Goal: Task Accomplishment & Management: Manage account settings

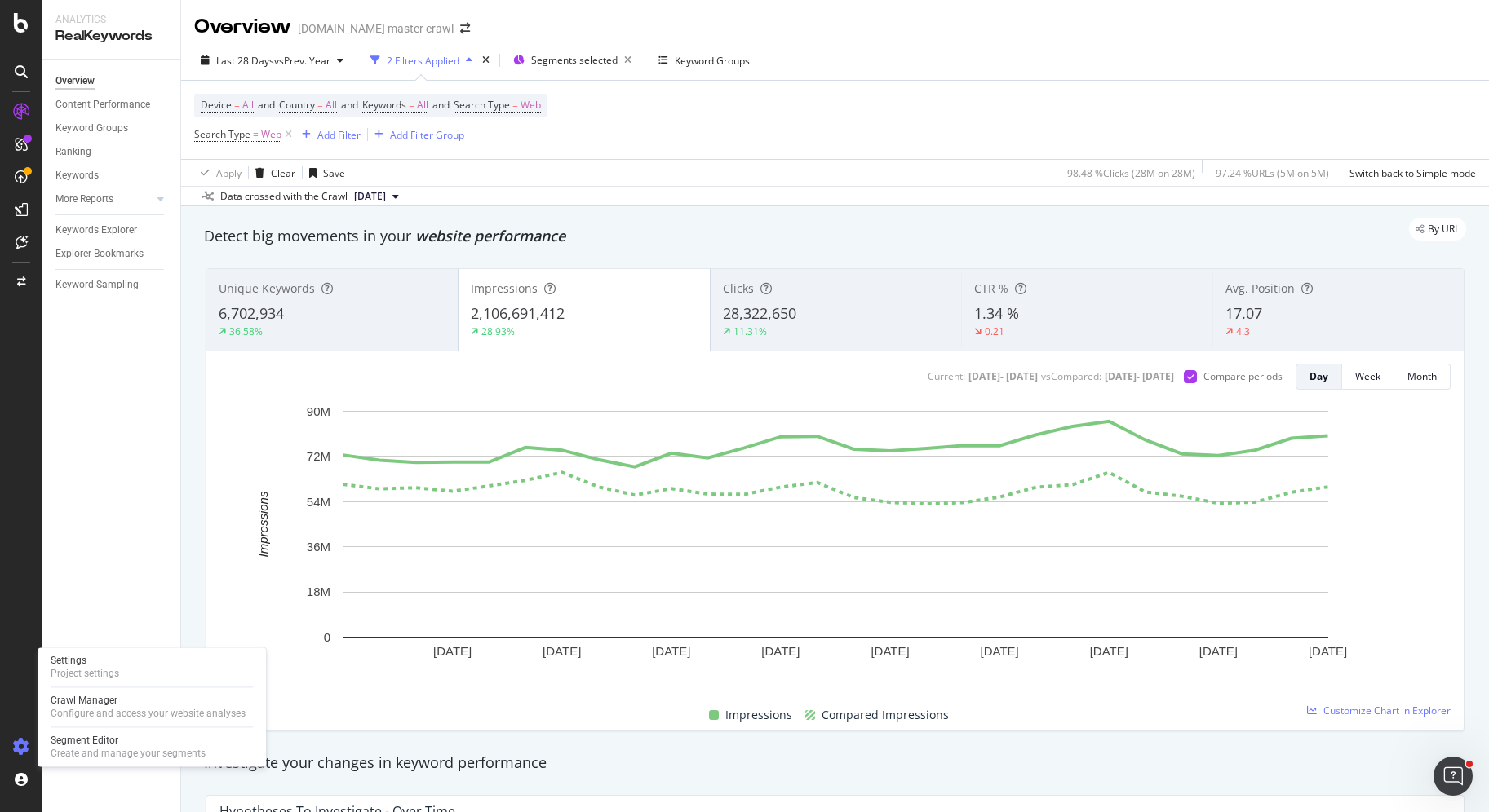
click at [10, 744] on div at bounding box center [21, 746] width 39 height 26
click at [25, 743] on icon at bounding box center [21, 747] width 16 height 16
click at [82, 656] on div "Settings" at bounding box center [85, 661] width 69 height 13
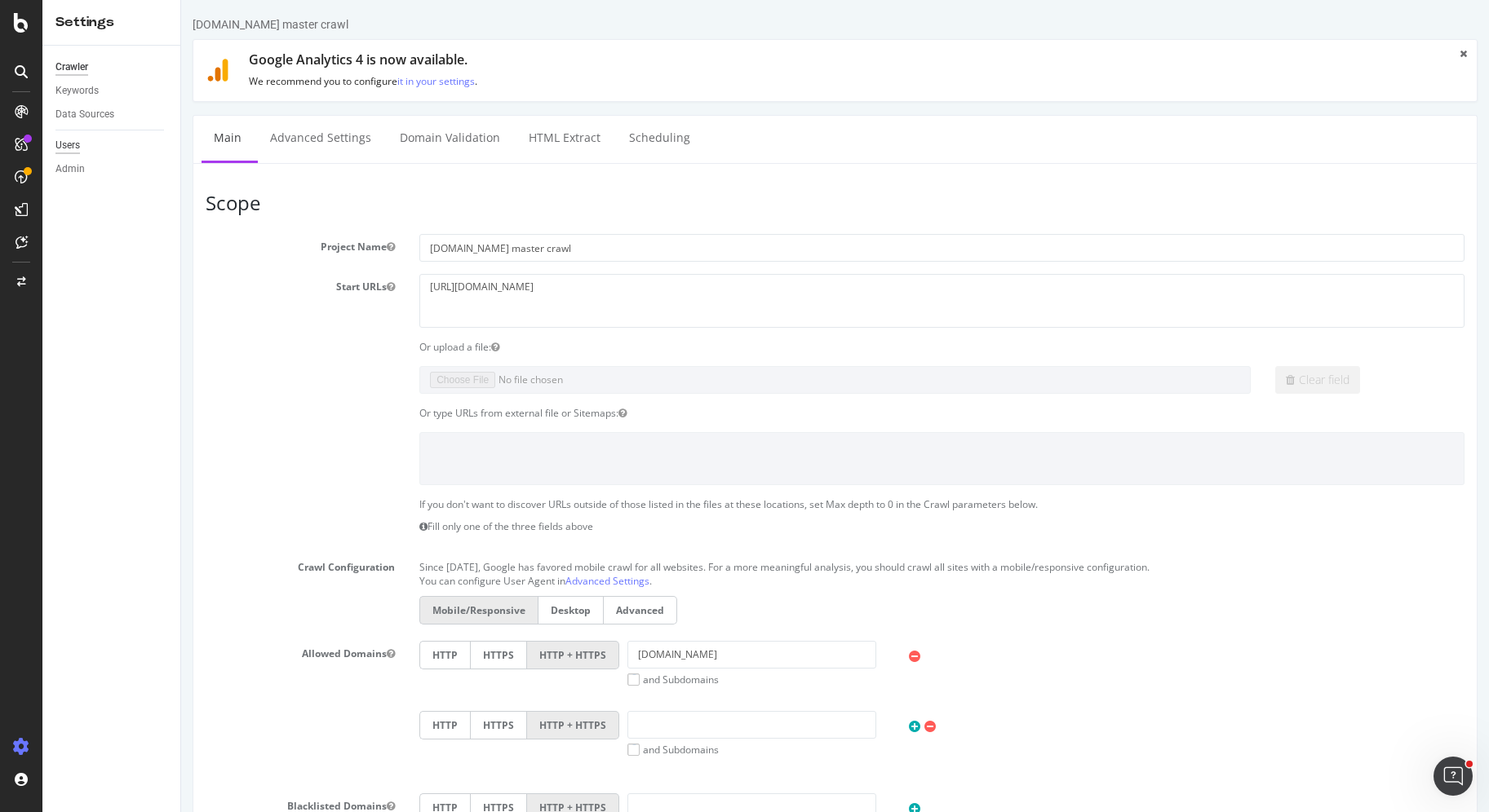
click at [60, 142] on div "Users" at bounding box center [67, 145] width 24 height 17
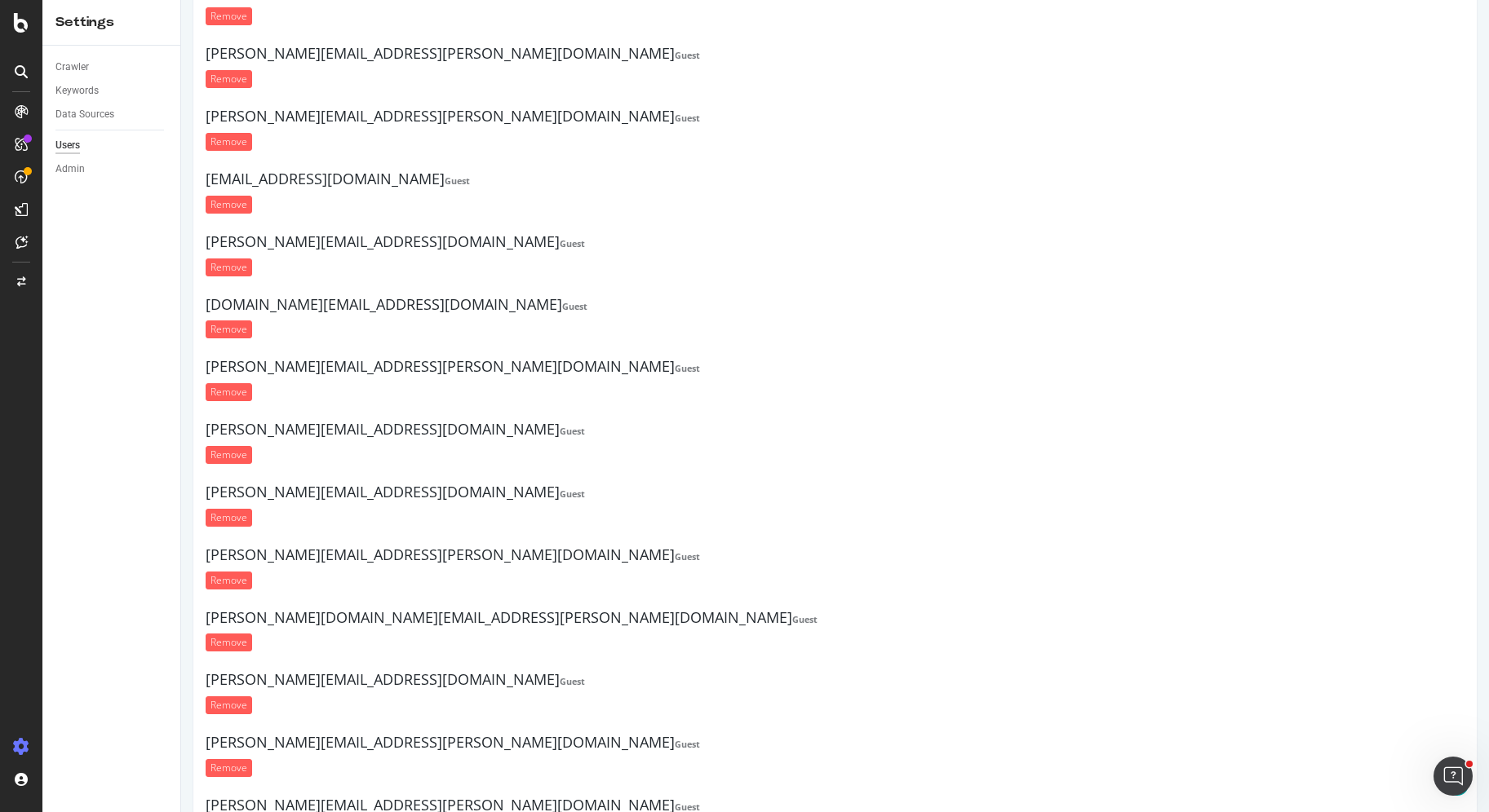
scroll to position [18365, 0]
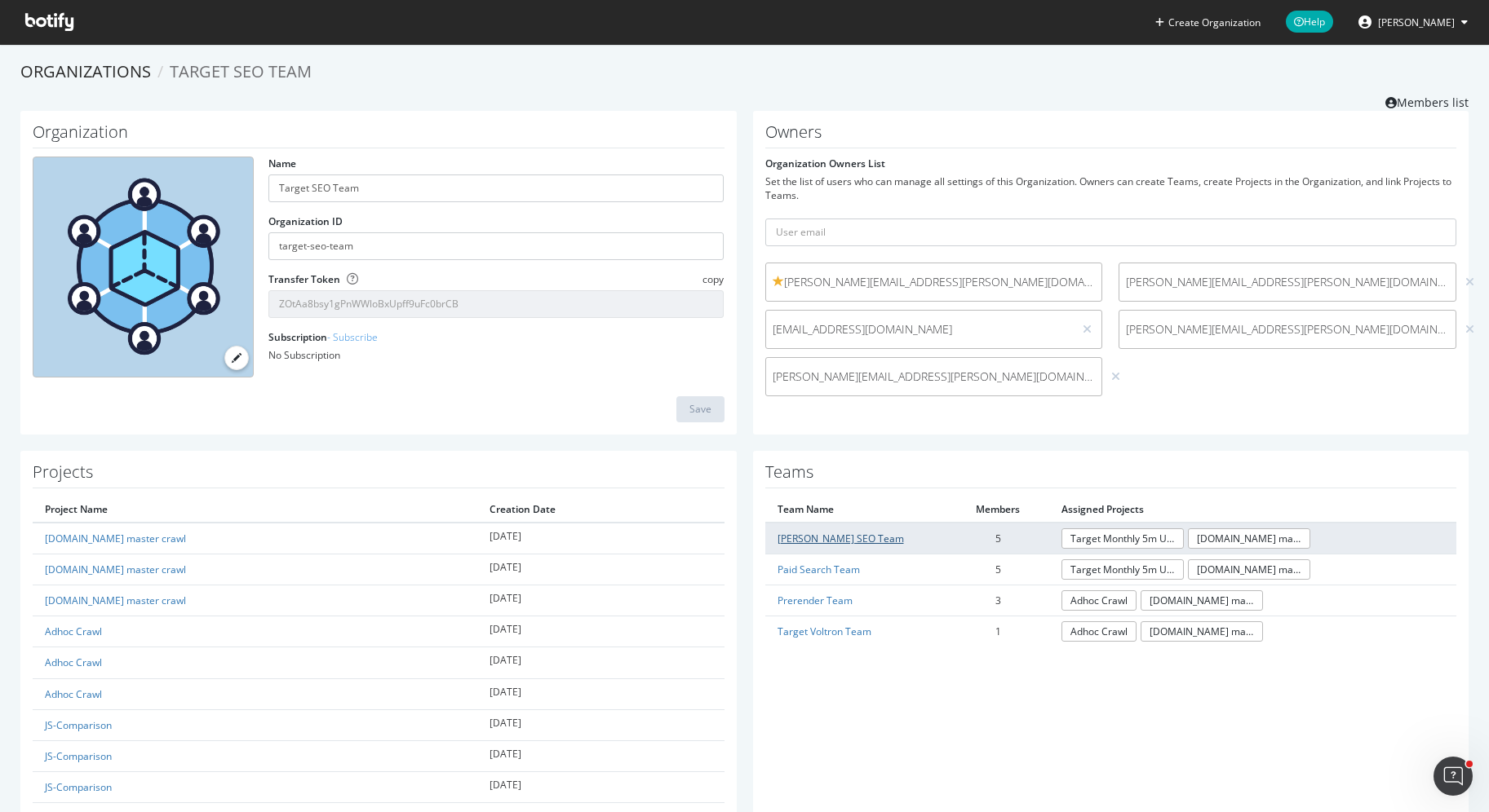
click at [837, 540] on link "[PERSON_NAME] SEO Team" at bounding box center [841, 539] width 126 height 14
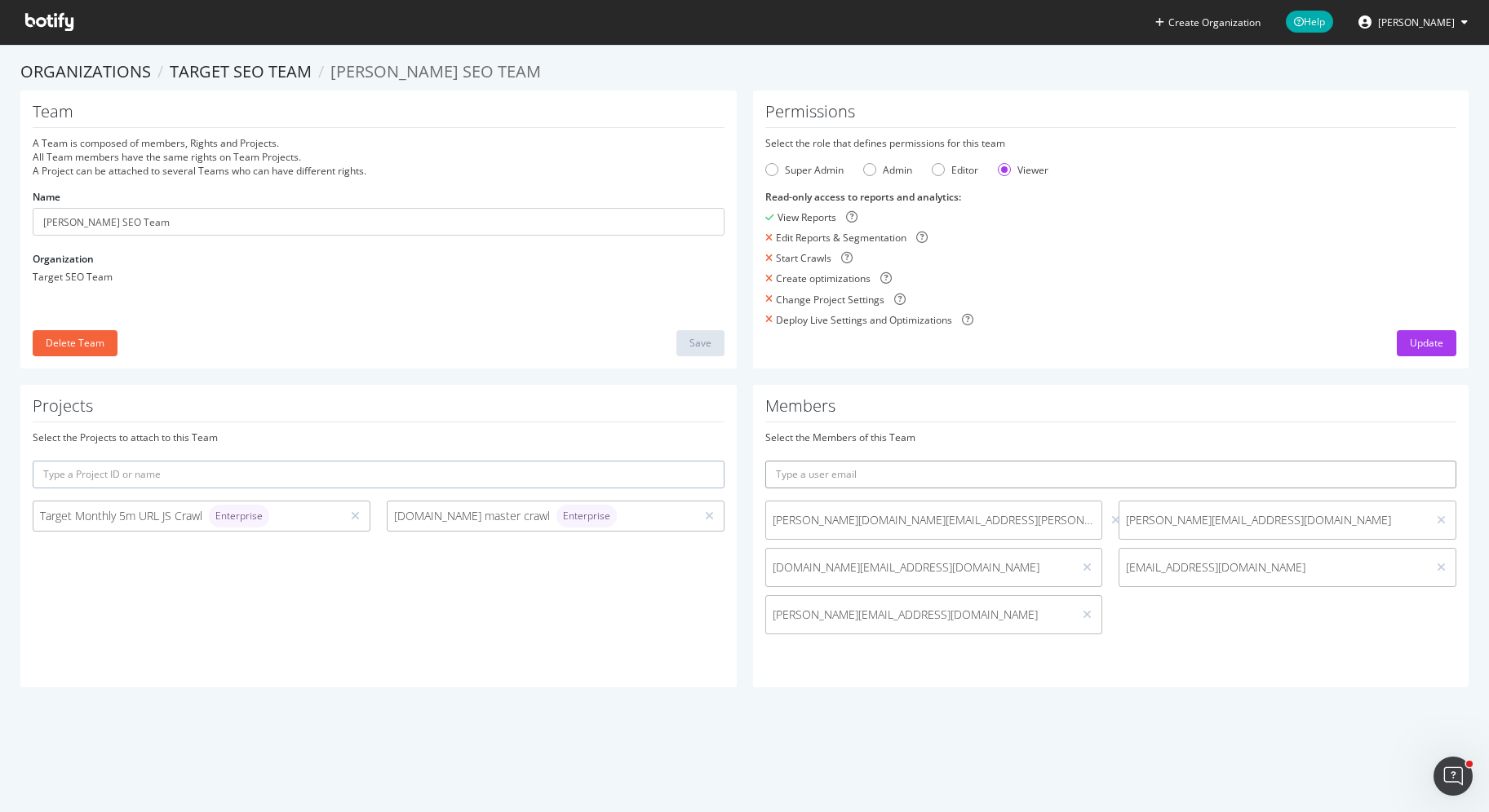
click at [979, 471] on input "text" at bounding box center [1111, 475] width 692 height 28
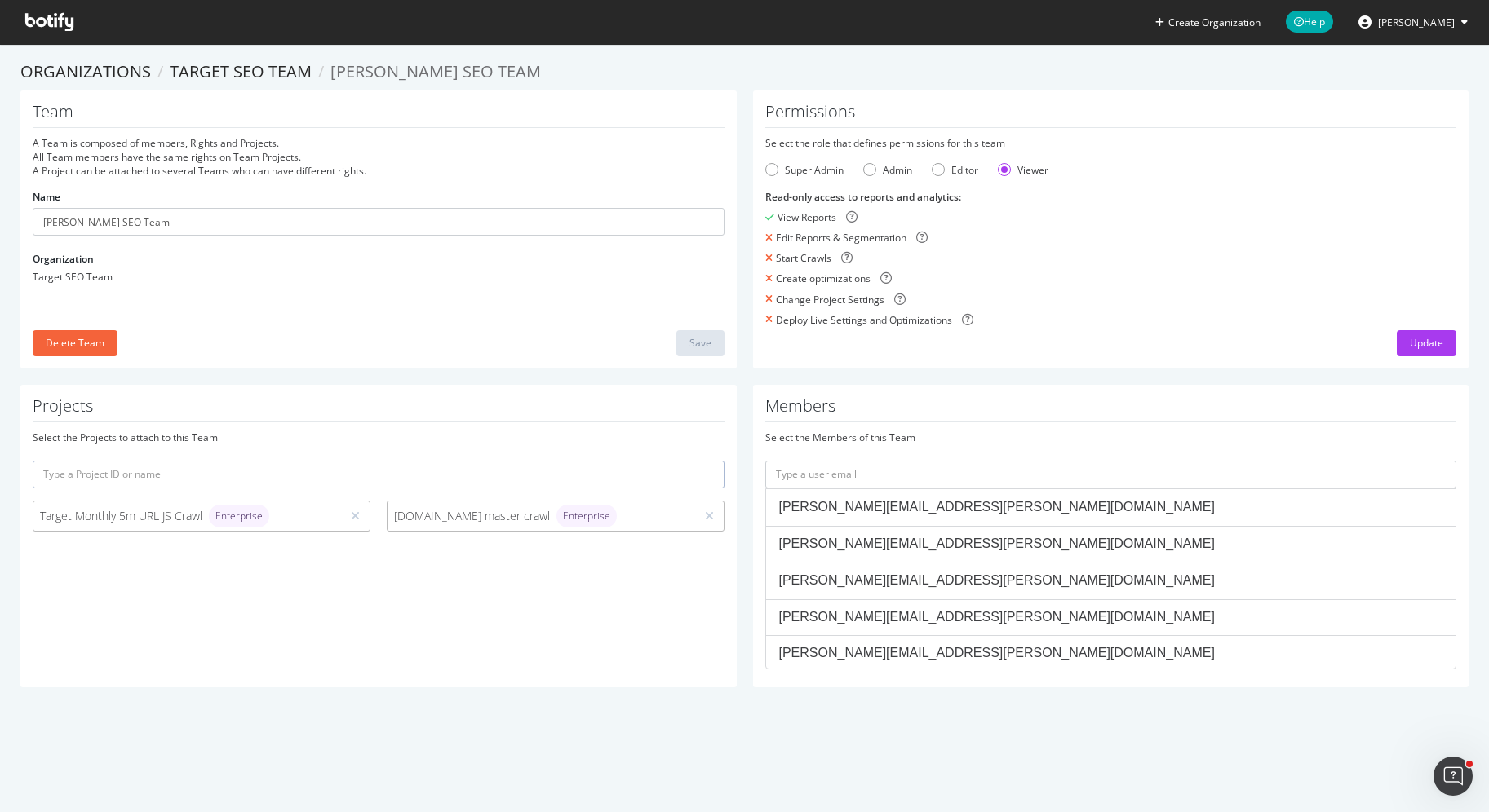
click at [974, 442] on div "Select the Members of this Team" at bounding box center [1111, 438] width 692 height 14
drag, startPoint x: 952, startPoint y: 463, endPoint x: 962, endPoint y: 461, distance: 10.2
click at [962, 461] on input "text" at bounding box center [1111, 475] width 692 height 28
click at [1003, 475] on input "text" at bounding box center [1111, 475] width 692 height 28
click at [1002, 475] on input "text" at bounding box center [1111, 475] width 692 height 28
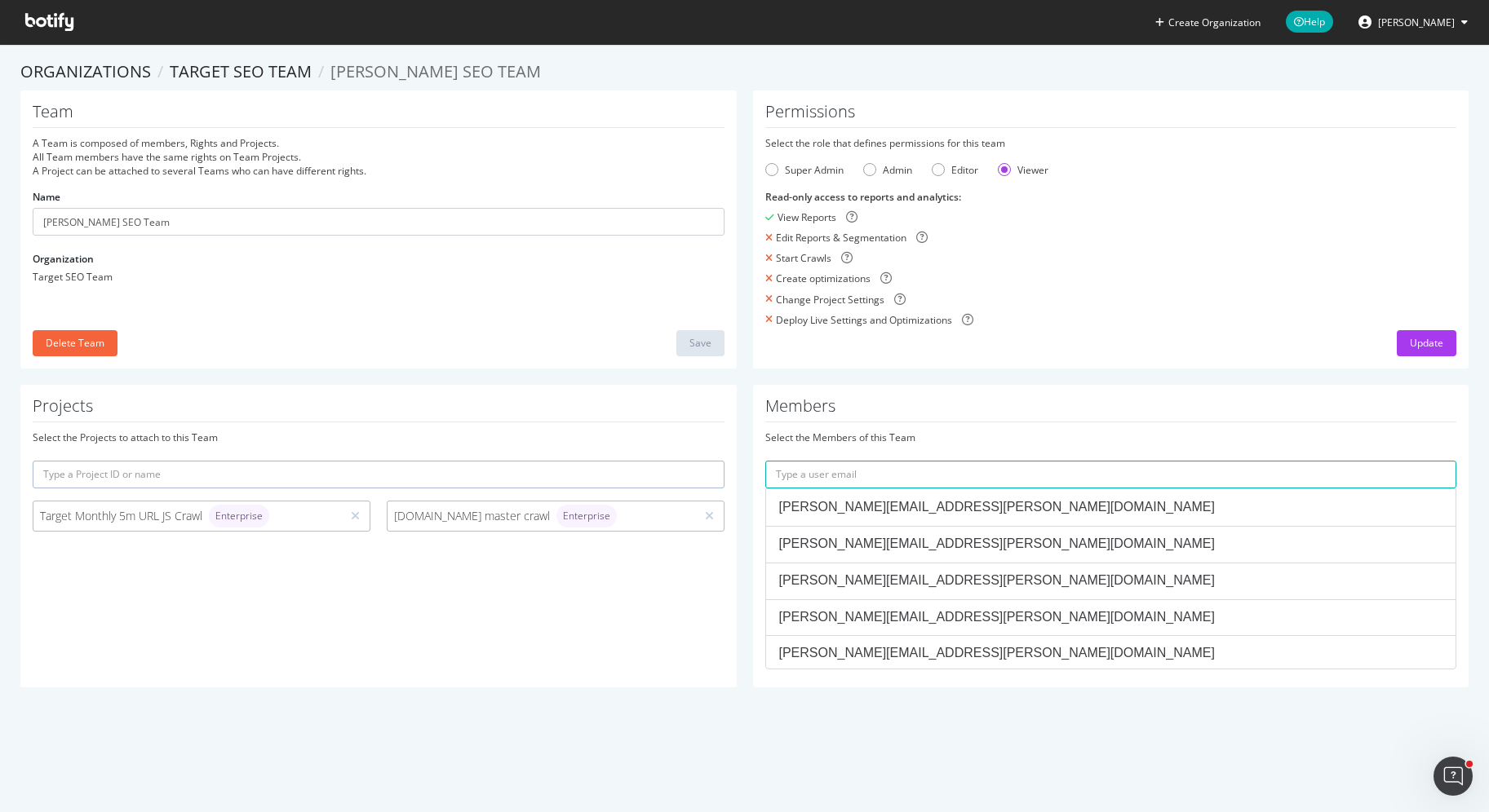
click at [1218, 424] on div "Members Select the Members of this Team [PERSON_NAME][EMAIL_ADDRESS][PERSON_NAM…" at bounding box center [1111, 536] width 716 height 303
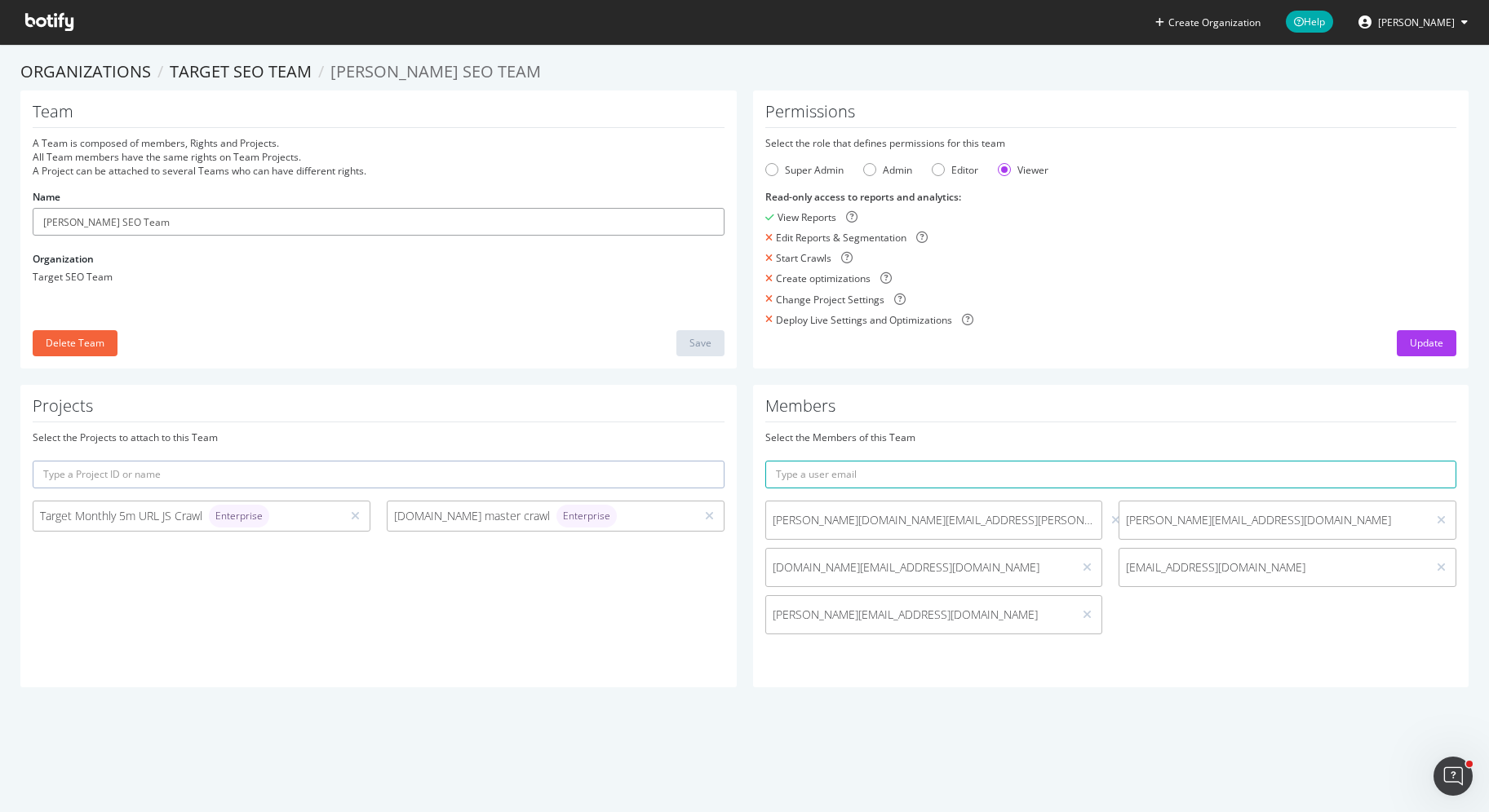
click at [196, 224] on input "[PERSON_NAME] SEO Team" at bounding box center [378, 222] width 692 height 28
drag, startPoint x: 82, startPoint y: 221, endPoint x: 2, endPoint y: 203, distance: 82.0
click at [1, 203] on section "Organizations Target SEO Team [PERSON_NAME] SEO Team Team A Team is composed of…" at bounding box center [744, 381] width 1489 height 676
type input "SEO Team"
click at [455, 479] on input "text" at bounding box center [378, 475] width 692 height 28
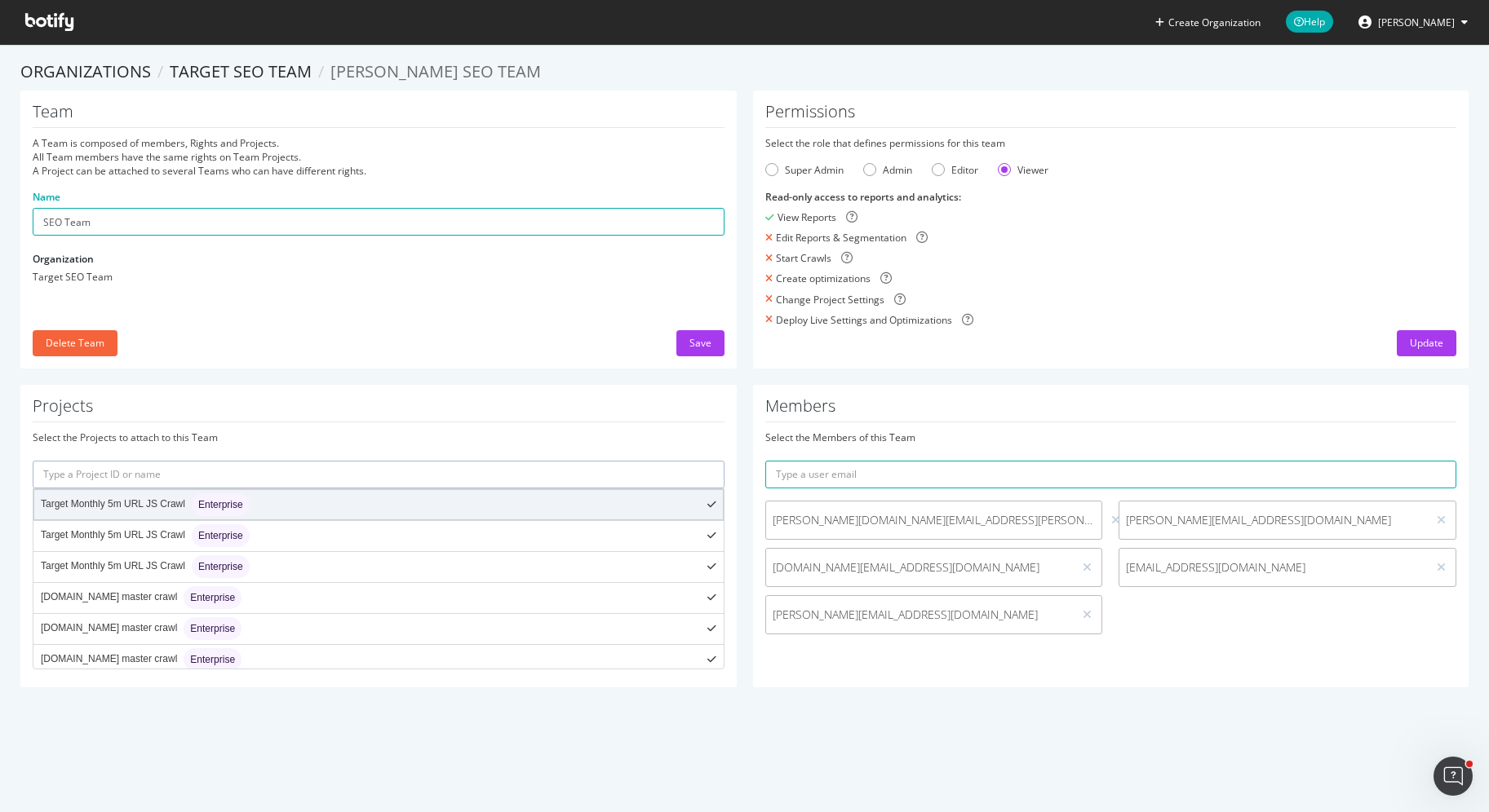
click at [462, 501] on div "Target Monthly 5m URL JS Crawl Enterprise" at bounding box center [378, 505] width 688 height 29
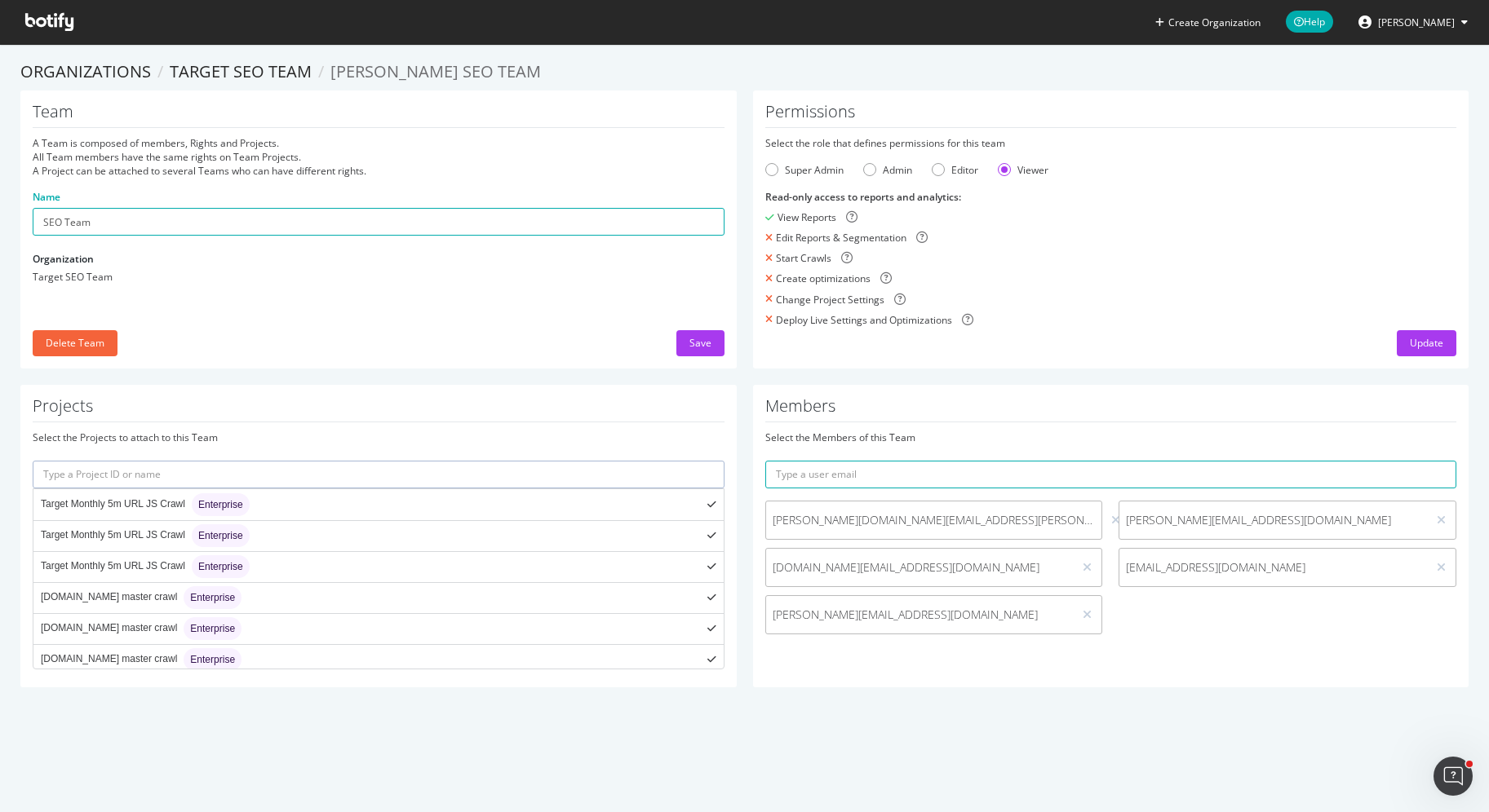
click at [463, 501] on div "Target Monthly 5m URL JS Crawl Enterprise" at bounding box center [378, 505] width 688 height 29
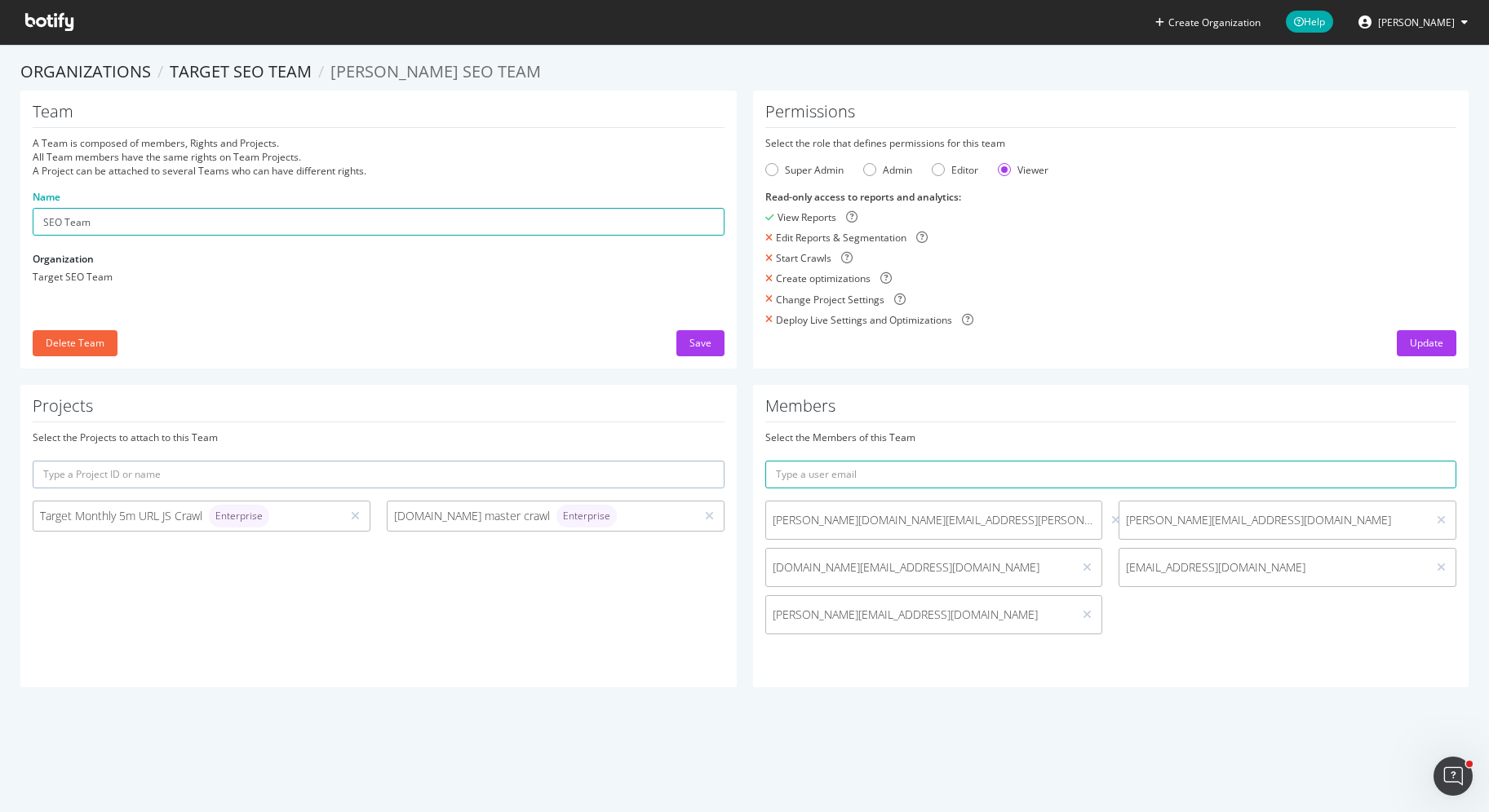
click at [517, 385] on div "Projects Select the Projects to attach to this Team Target Monthly 5m URL JS Cr…" at bounding box center [378, 536] width 716 height 303
click at [943, 171] on div "Editor" at bounding box center [938, 169] width 13 height 13
click at [1002, 171] on div "Viewer" at bounding box center [1004, 169] width 13 height 13
click at [767, 163] on div "Super Admin" at bounding box center [804, 170] width 78 height 14
click at [247, 71] on link "Target SEO Team" at bounding box center [240, 71] width 142 height 22
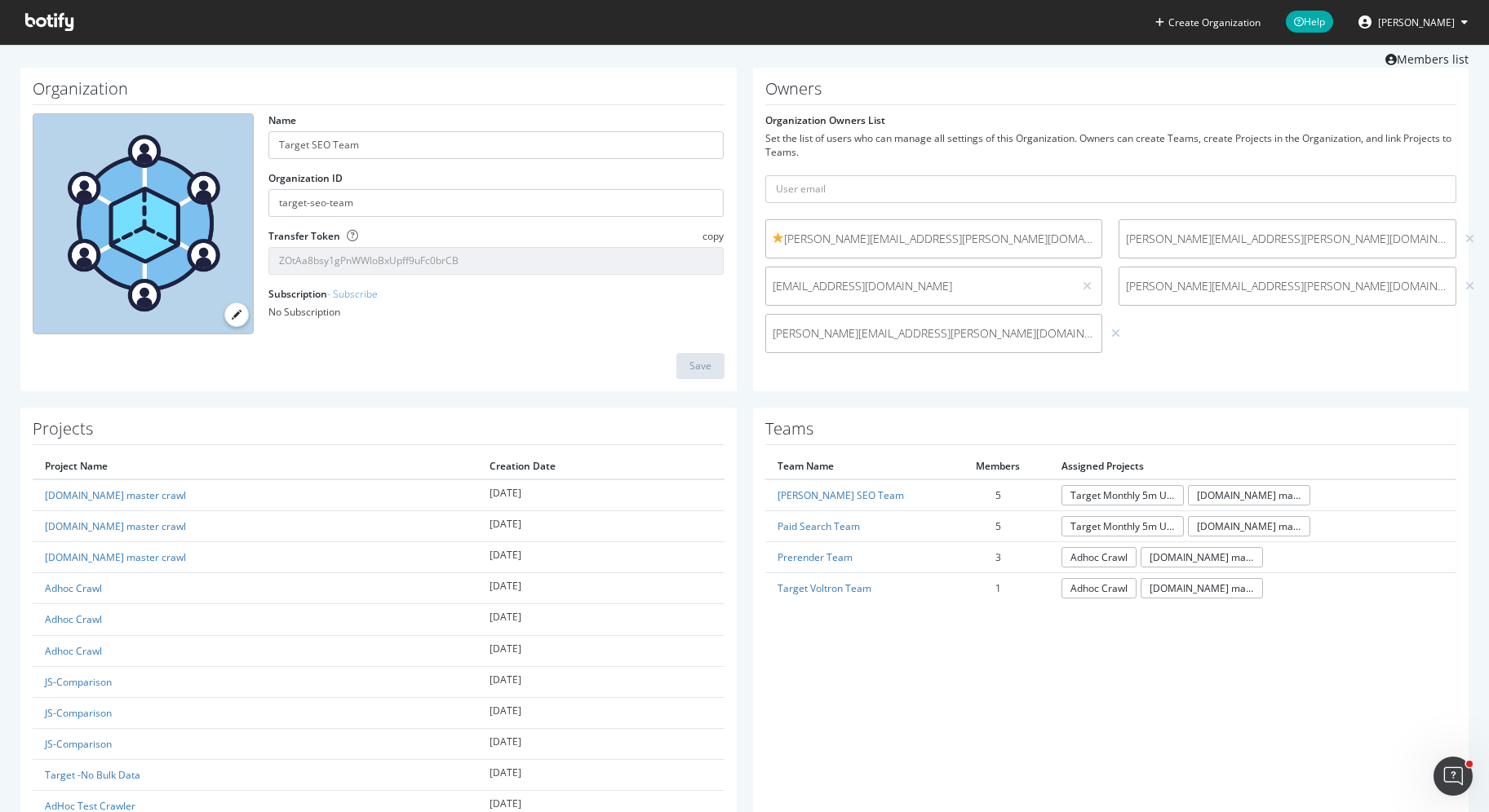
scroll to position [43, 0]
click at [1465, 240] on icon at bounding box center [1469, 240] width 9 height 12
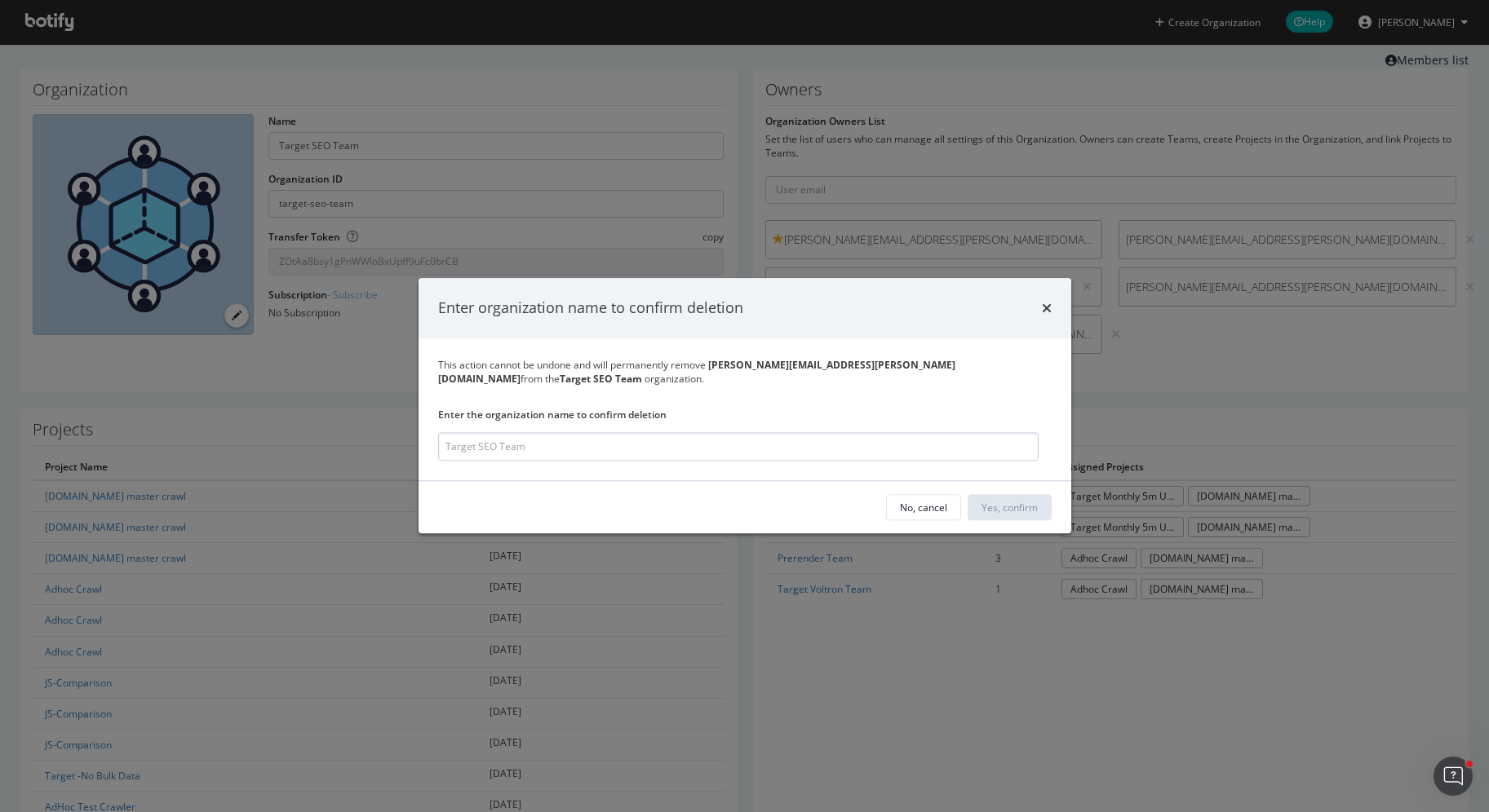
click at [904, 445] on input "modal" at bounding box center [738, 447] width 600 height 28
type input "T"
drag, startPoint x: 875, startPoint y: 469, endPoint x: 837, endPoint y: 483, distance: 40.5
click at [875, 474] on div "Enter organization name to confirm [MEDICAL_DATA] This action cannot be undone …" at bounding box center [744, 405] width 653 height 256
click at [557, 450] on input "Target SEO TEam" at bounding box center [738, 447] width 600 height 28
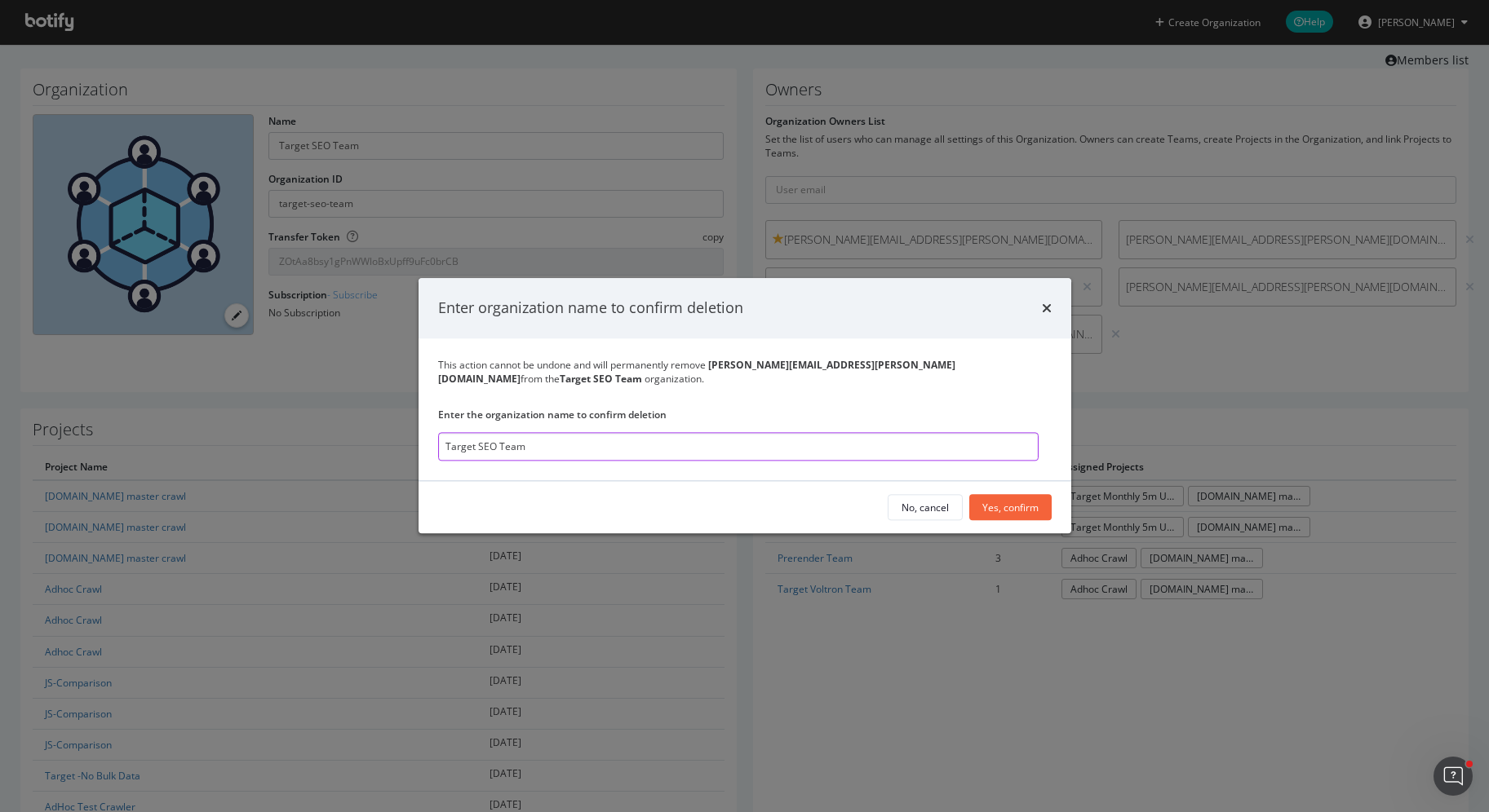
type input "Target SEO Team"
click at [1022, 513] on div "No, cancel Yes, confirm" at bounding box center [744, 508] width 653 height 53
click at [997, 501] on div "Yes, confirm" at bounding box center [1010, 508] width 56 height 14
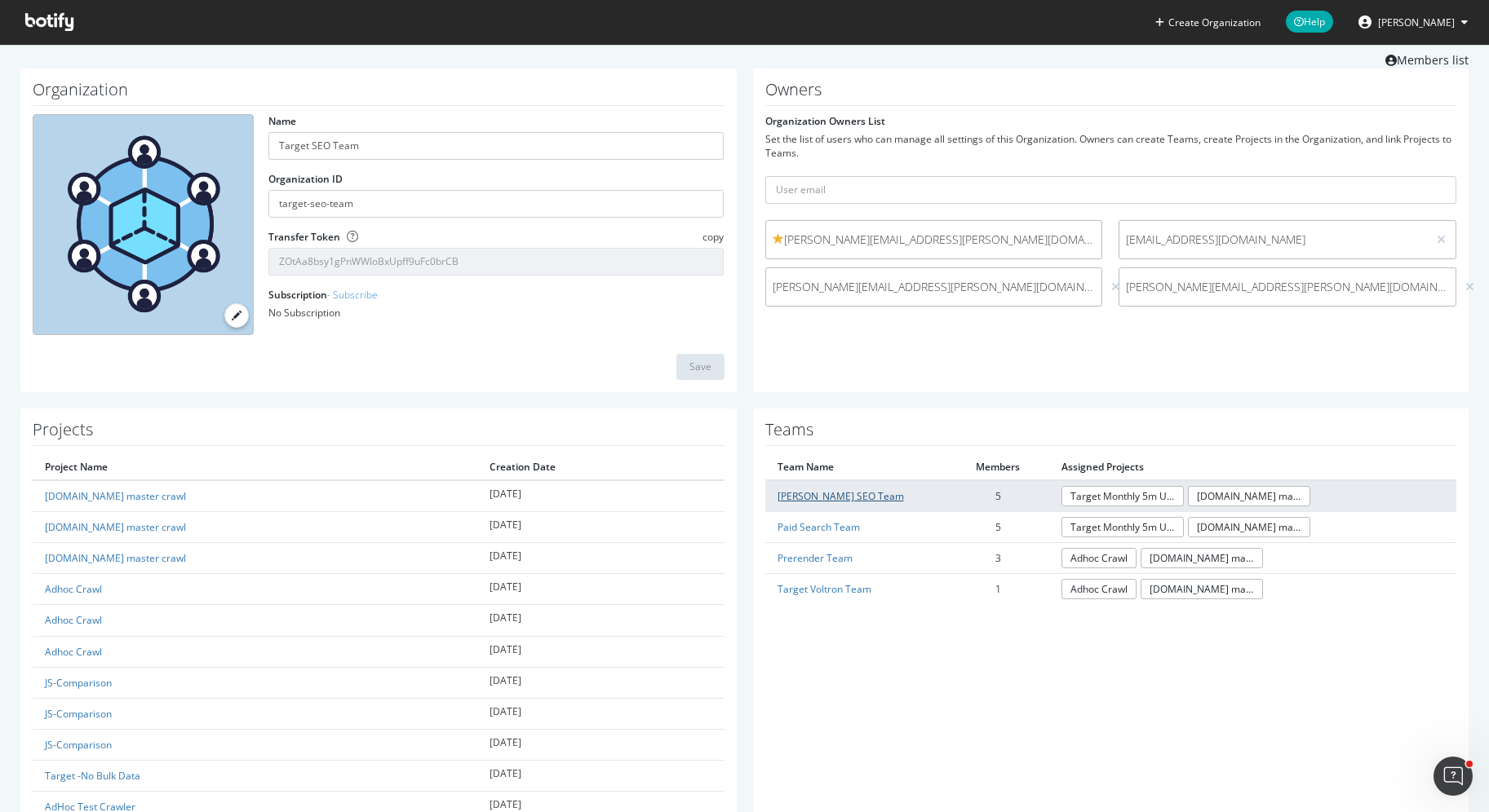
click at [831, 490] on link "[PERSON_NAME] SEO Team" at bounding box center [841, 497] width 126 height 14
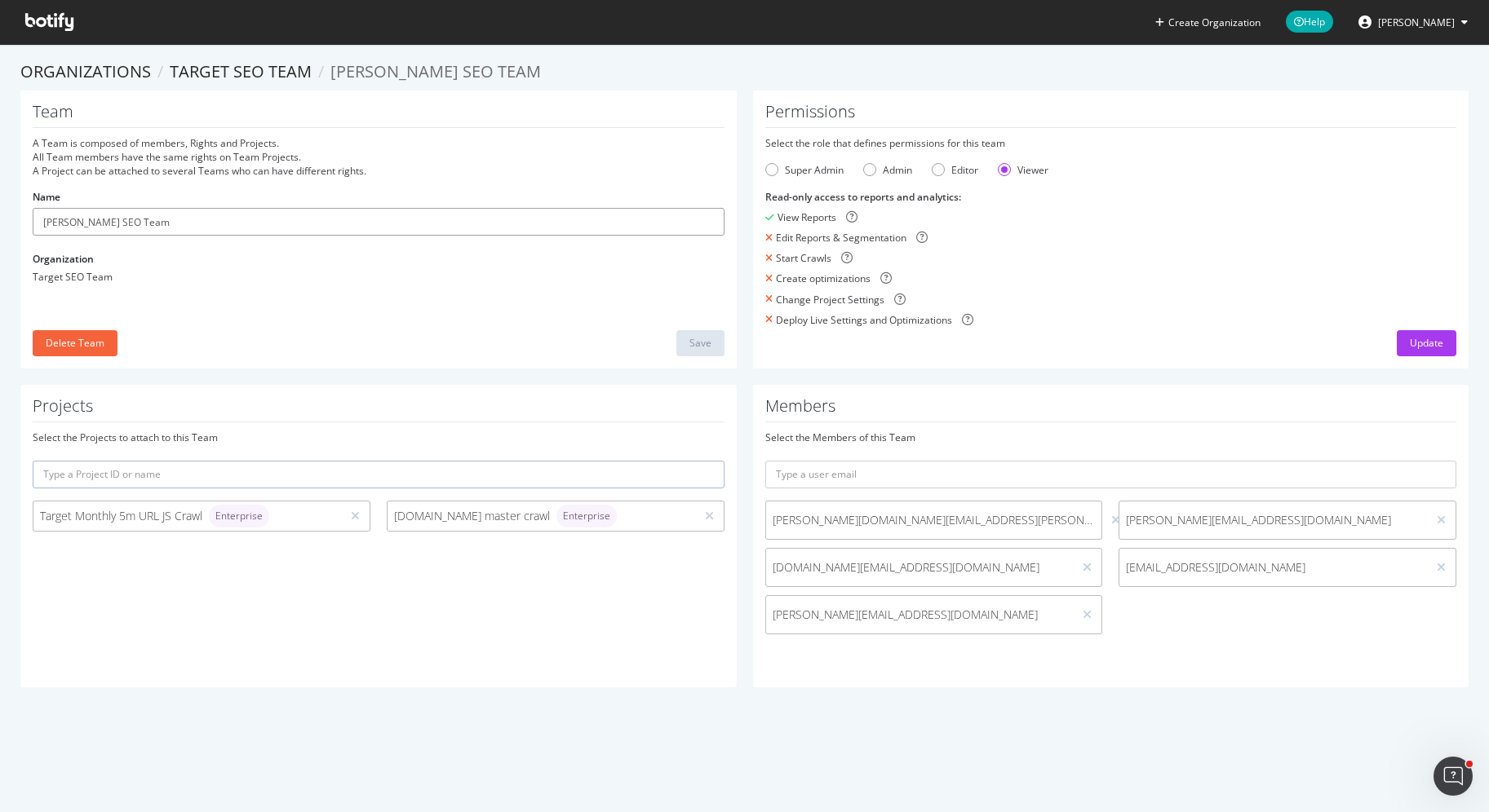
drag, startPoint x: 154, startPoint y: 211, endPoint x: 39, endPoint y: 199, distance: 115.6
click at [37, 199] on div "Name [PERSON_NAME] SEO Team" at bounding box center [378, 212] width 692 height 45
type input "Site Merchandise Team"
click at [1111, 518] on icon at bounding box center [1116, 520] width 9 height 12
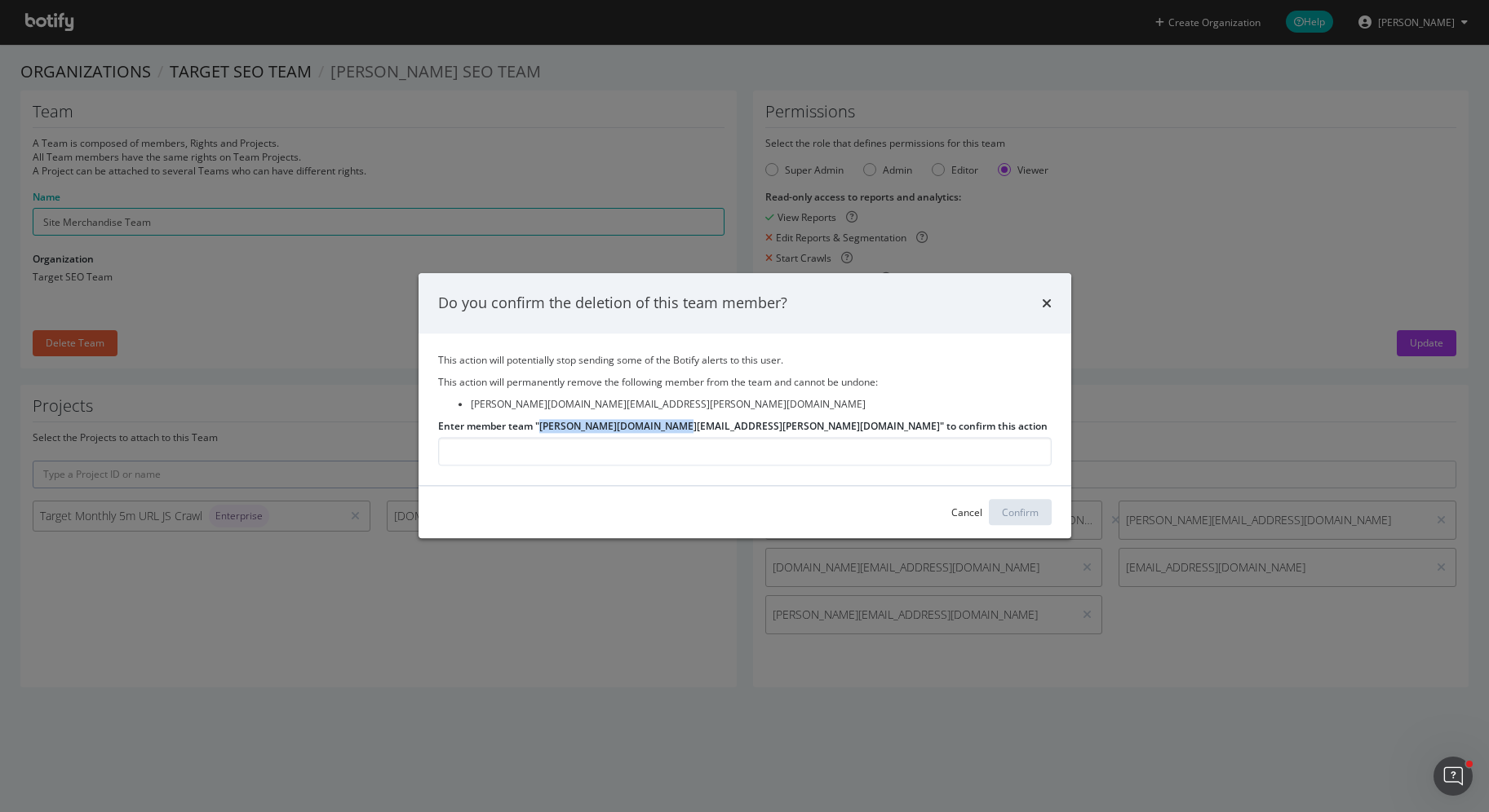
drag, startPoint x: 655, startPoint y: 427, endPoint x: 541, endPoint y: 425, distance: 114.0
click at [540, 425] on label "Enter member team "[PERSON_NAME][DOMAIN_NAME][EMAIL_ADDRESS][PERSON_NAME][DOMAI…" at bounding box center [743, 426] width 609 height 14
copy label "[PERSON_NAME][DOMAIN_NAME][EMAIL_ADDRESS][PERSON_NAME][DOMAIN_NAME]"
click at [549, 456] on input "Enter member team "[PERSON_NAME][DOMAIN_NAME][EMAIL_ADDRESS][PERSON_NAME][DOMAI…" at bounding box center [744, 452] width 614 height 28
paste input "[PERSON_NAME][DOMAIN_NAME][EMAIL_ADDRESS][PERSON_NAME][DOMAIN_NAME]"
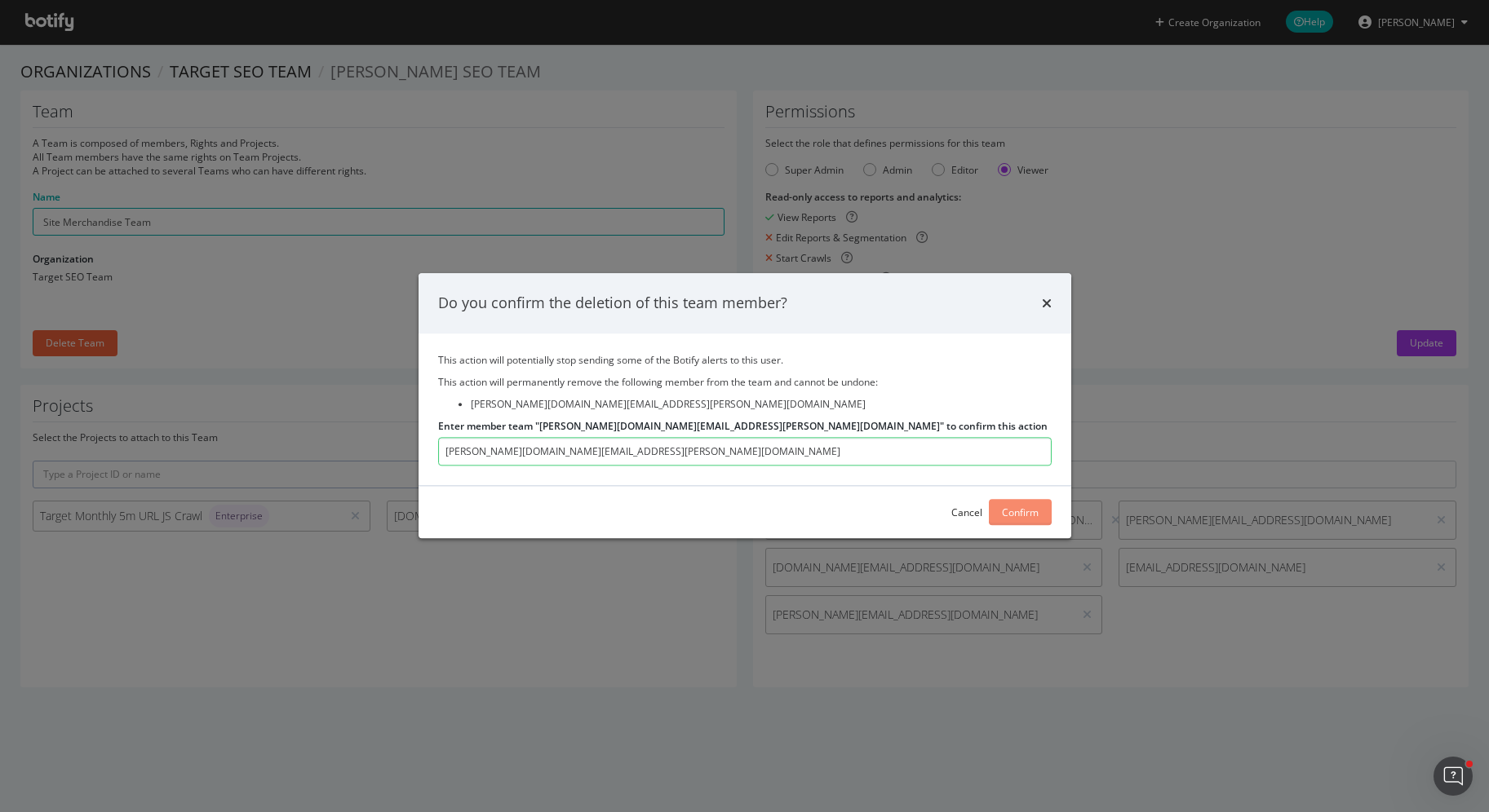
type input "[PERSON_NAME][DOMAIN_NAME][EMAIL_ADDRESS][PERSON_NAME][DOMAIN_NAME]"
click at [1016, 516] on div "Confirm" at bounding box center [1020, 513] width 37 height 14
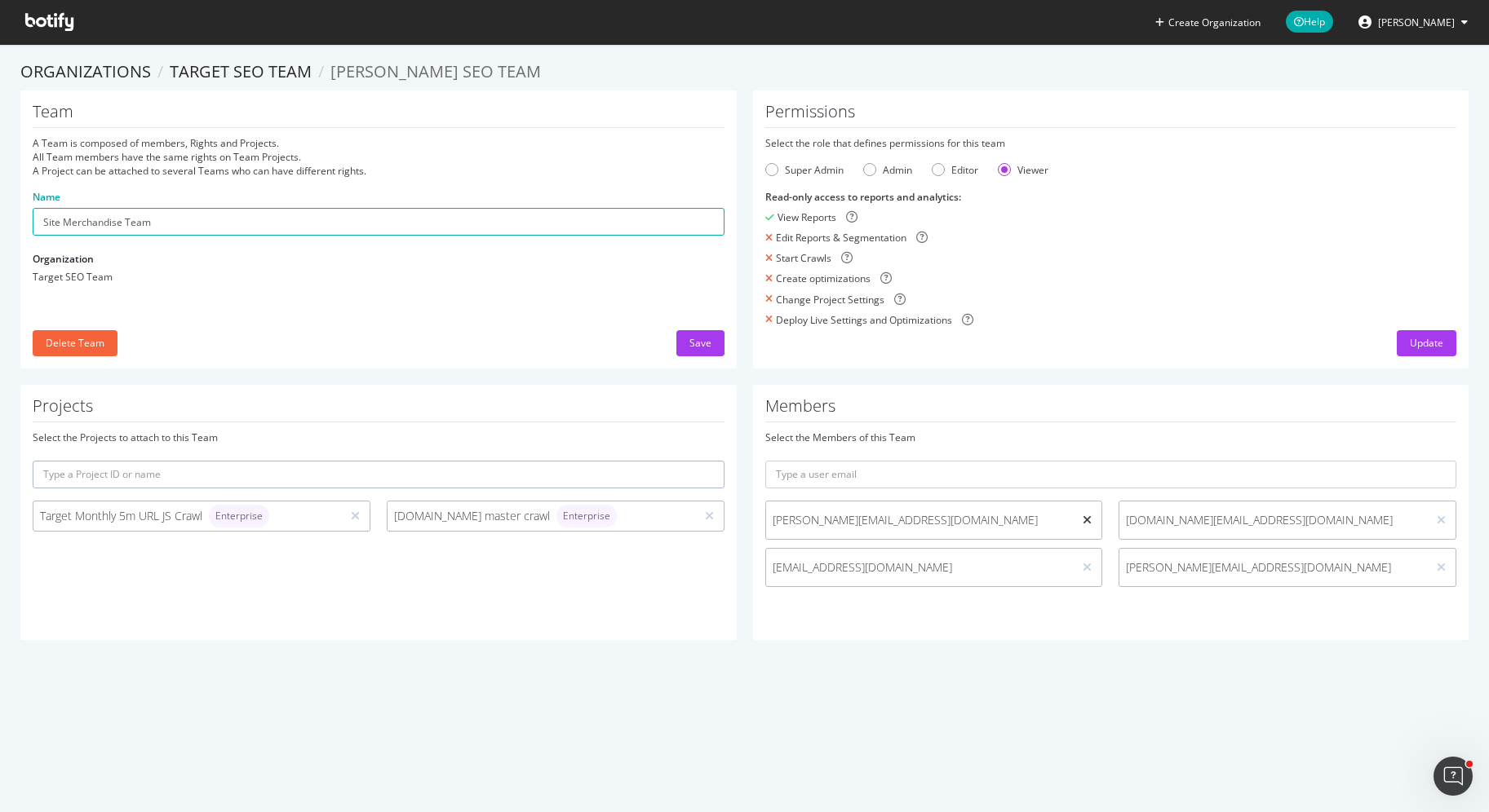
click at [1092, 524] on icon at bounding box center [1087, 520] width 9 height 12
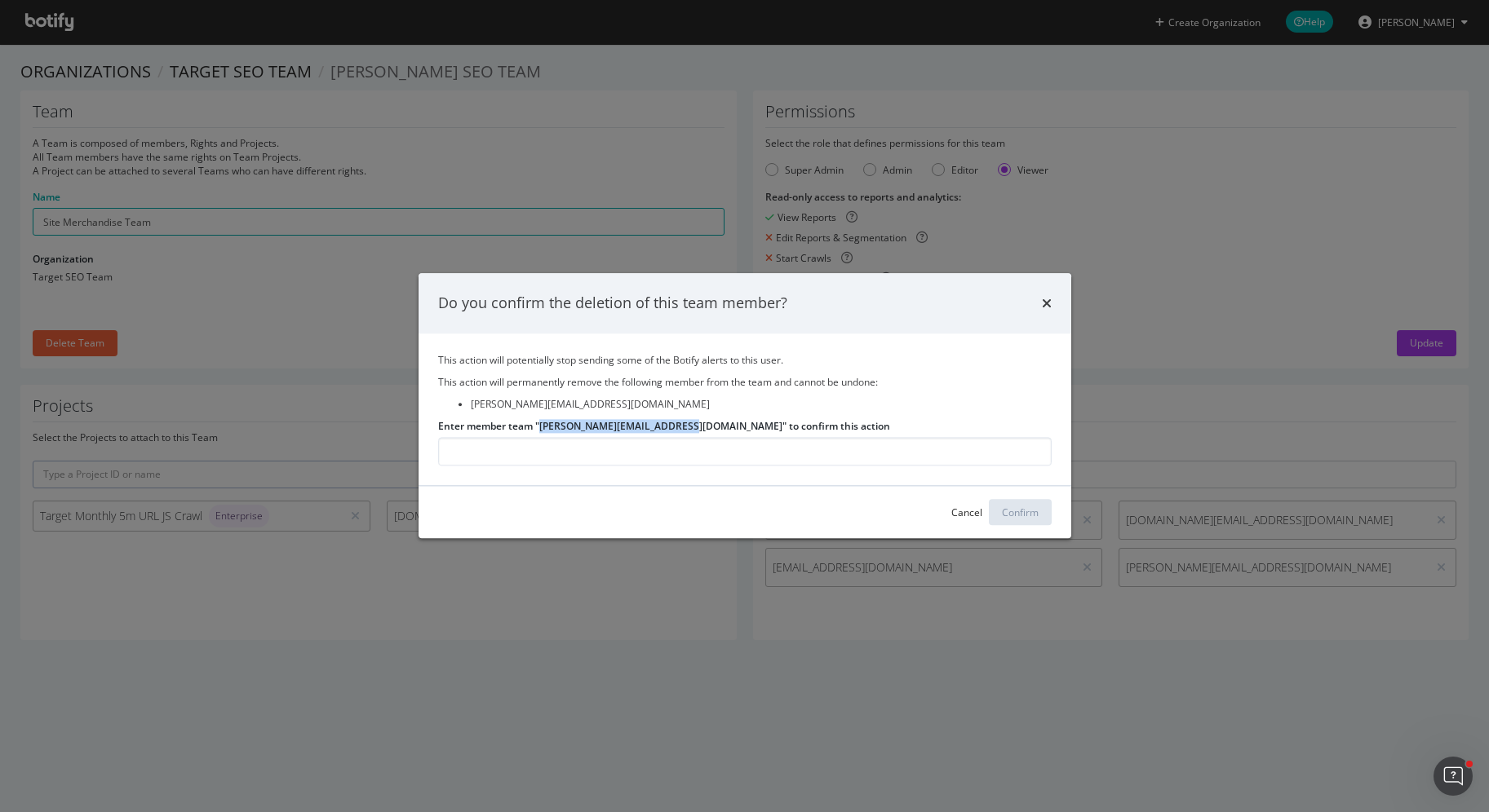
drag, startPoint x: 678, startPoint y: 427, endPoint x: 546, endPoint y: 423, distance: 132.1
click at [542, 423] on label "Enter member team "[PERSON_NAME][EMAIL_ADDRESS][DOMAIN_NAME]" to confirm this a…" at bounding box center [664, 426] width 452 height 14
copy label "[EMAIL_ADDRESS][DOMAIN_NAME]"
click at [759, 457] on input "Enter member team "[PERSON_NAME][EMAIL_ADDRESS][DOMAIN_NAME]" to confirm this a…" at bounding box center [744, 452] width 614 height 28
paste input "[EMAIL_ADDRESS][DOMAIN_NAME]"
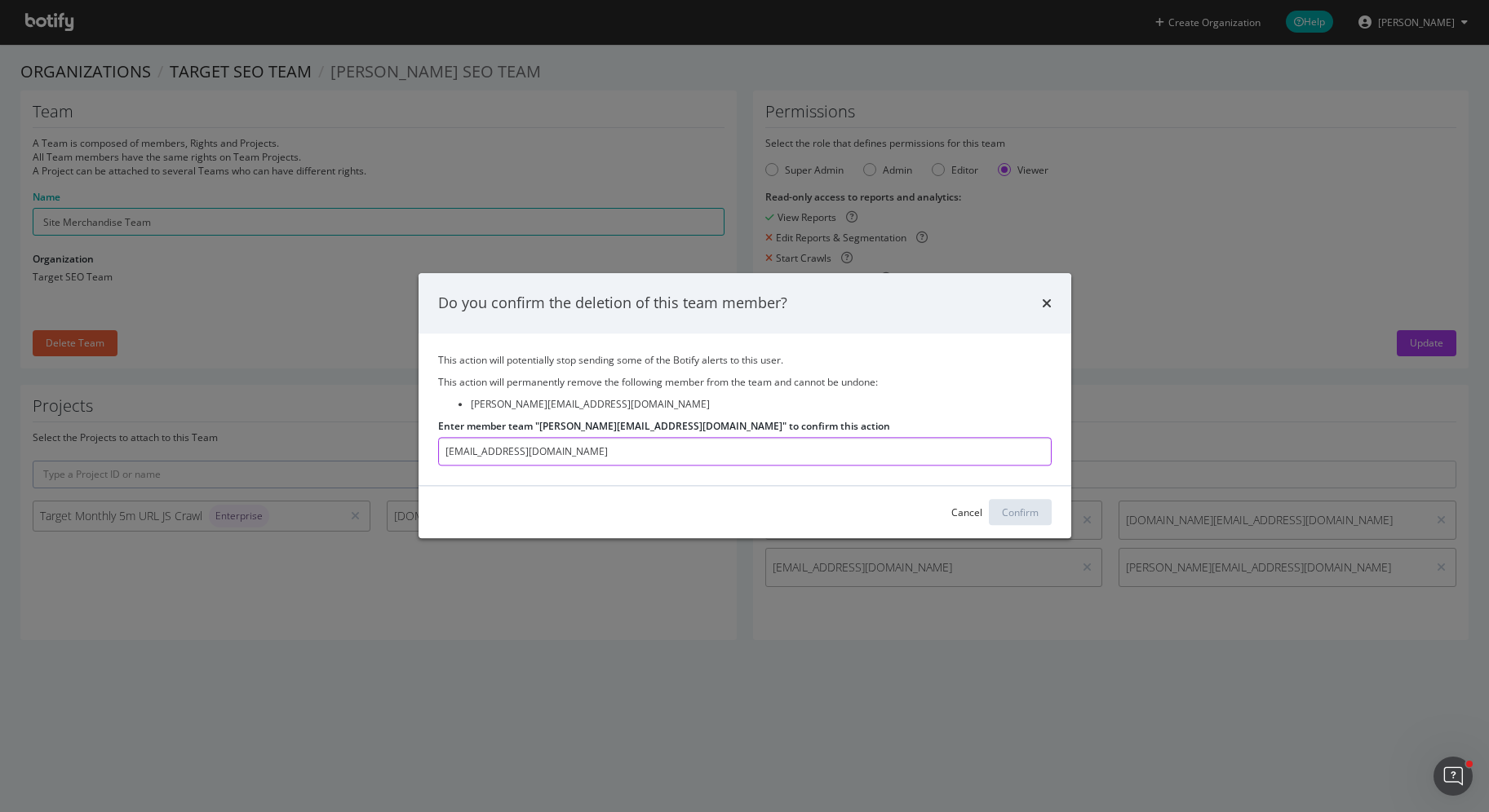
click at [444, 451] on input "[EMAIL_ADDRESS][DOMAIN_NAME]" at bounding box center [744, 452] width 614 height 28
type input "[PERSON_NAME][EMAIL_ADDRESS][DOMAIN_NAME]"
click at [1034, 500] on div "Confirm" at bounding box center [1020, 512] width 37 height 24
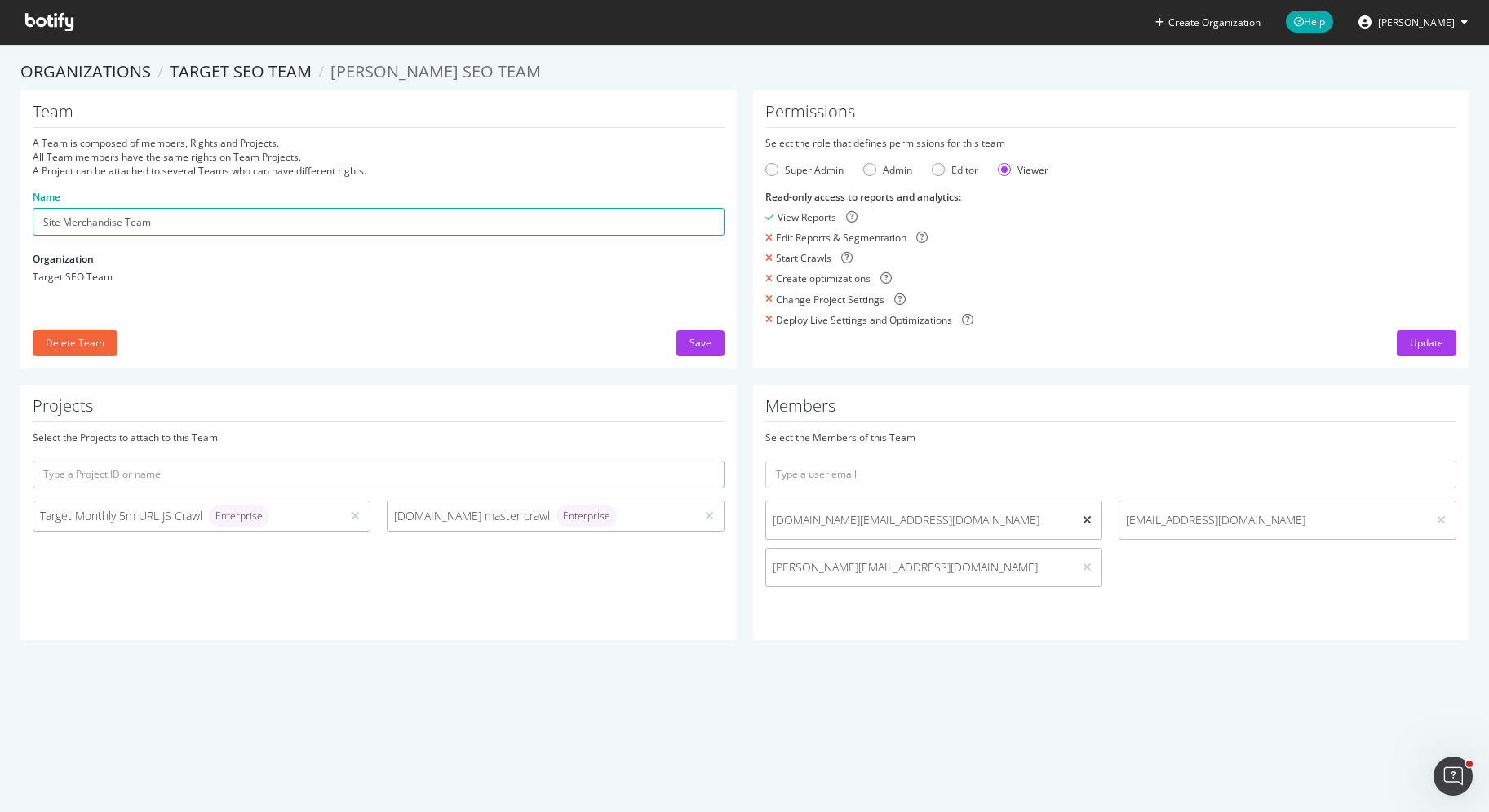
click at [1088, 517] on icon at bounding box center [1087, 520] width 9 height 12
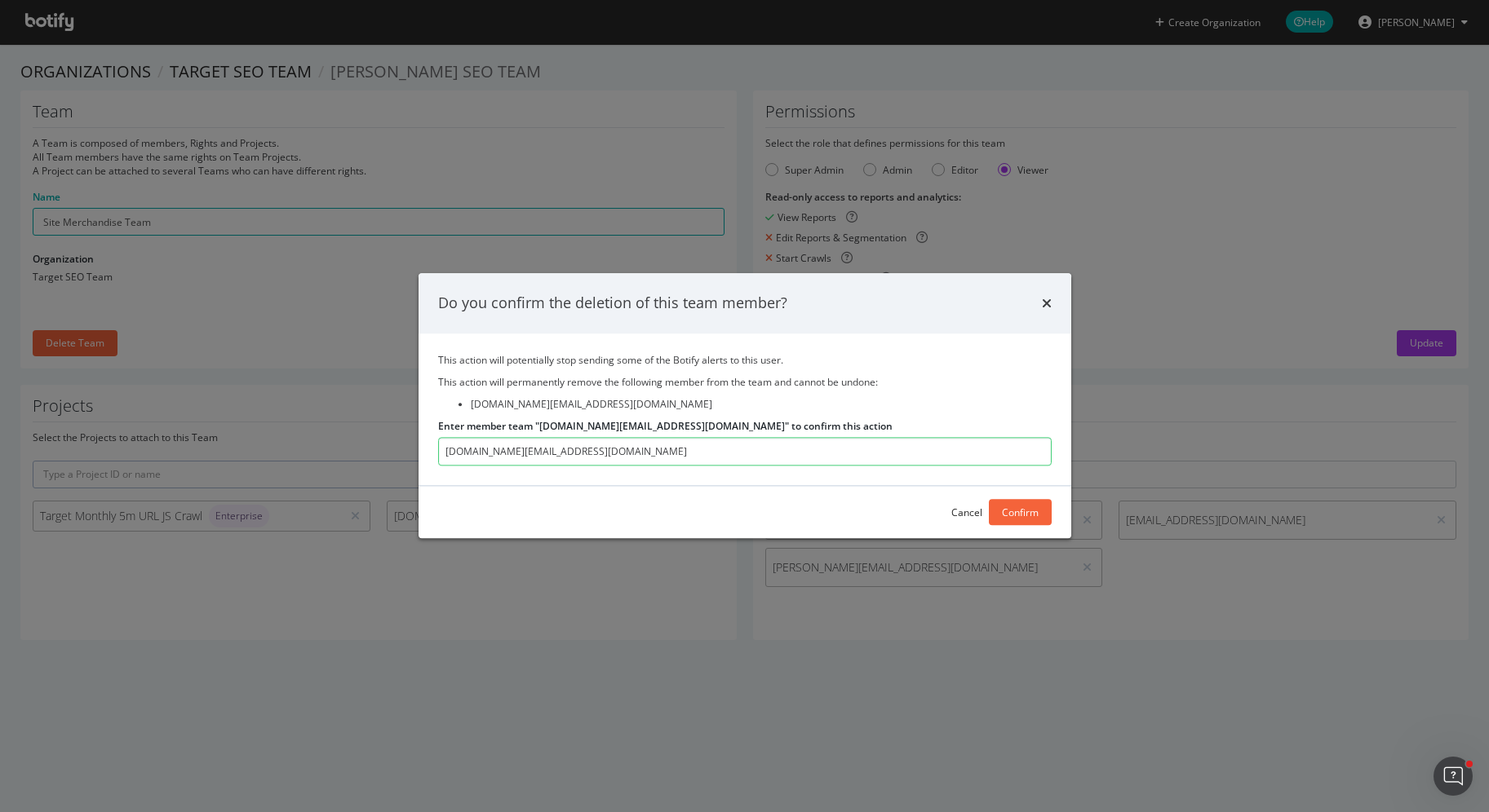
type input "[DOMAIN_NAME][EMAIL_ADDRESS][DOMAIN_NAME]"
click at [1031, 520] on div "Confirm" at bounding box center [1020, 512] width 37 height 24
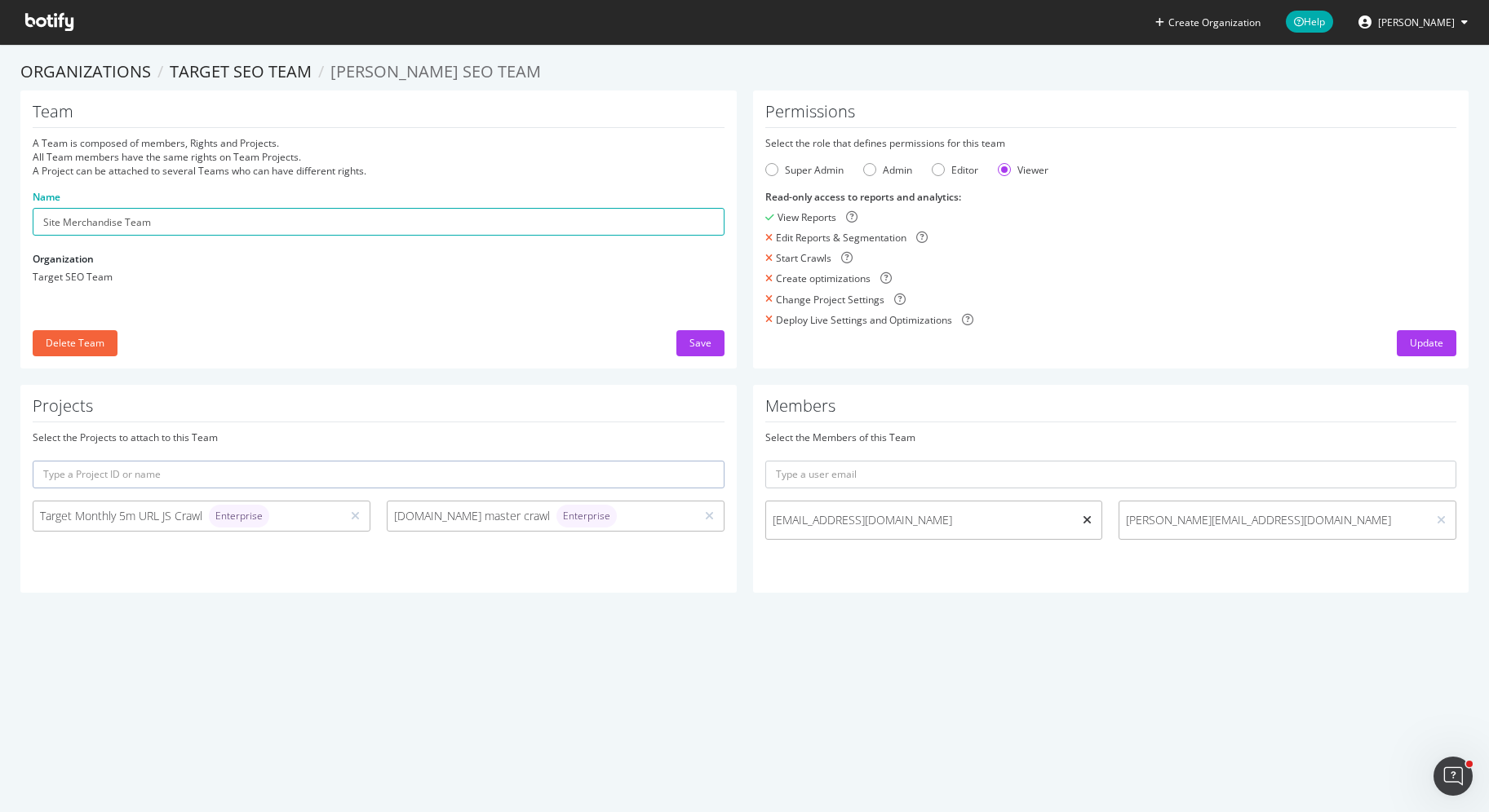
click at [1090, 520] on icon at bounding box center [1087, 520] width 9 height 12
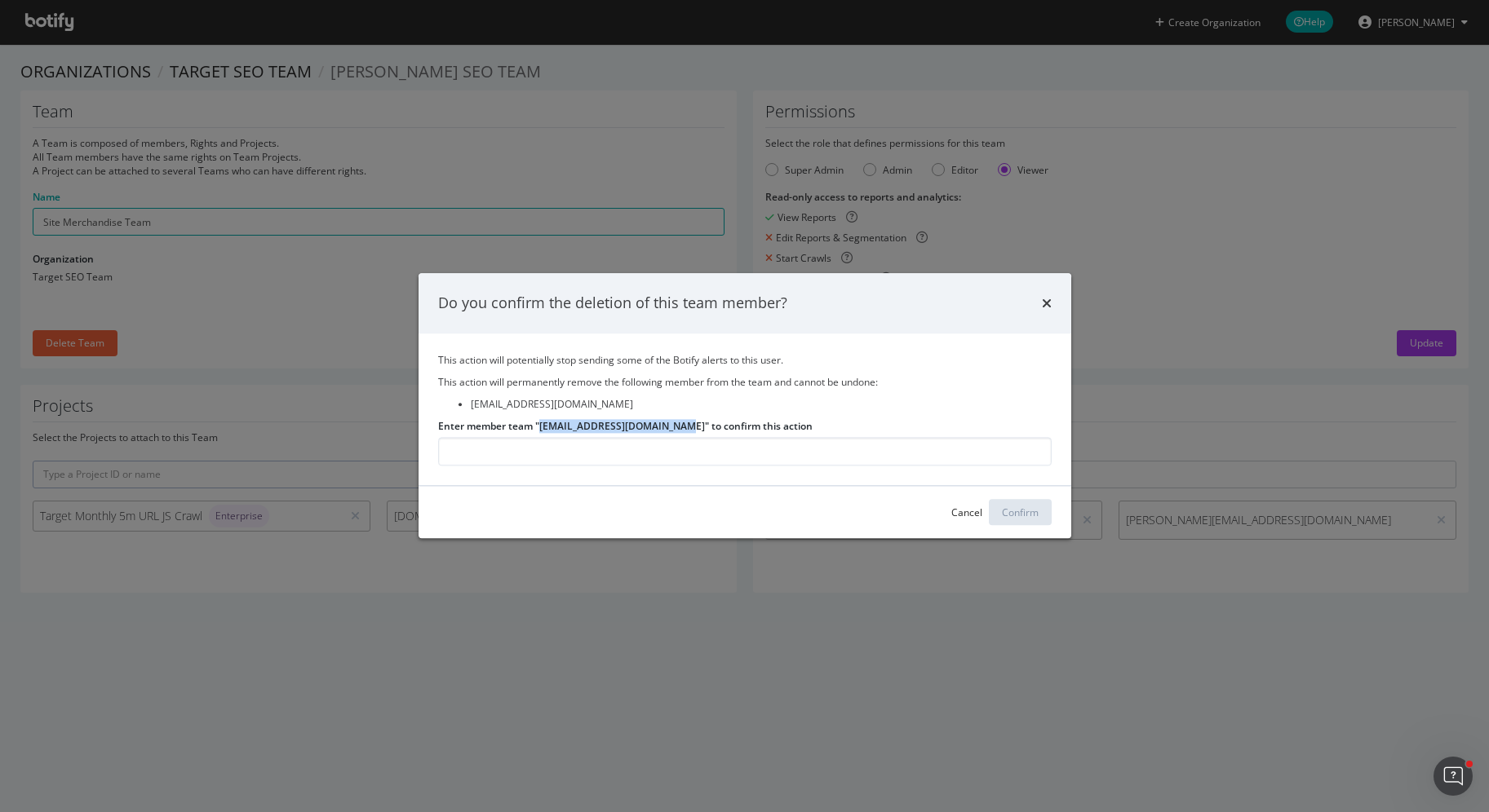
drag, startPoint x: 540, startPoint y: 426, endPoint x: 679, endPoint y: 428, distance: 139.0
click at [679, 428] on label "Enter member team "[EMAIL_ADDRESS][DOMAIN_NAME]" to confirm this action" at bounding box center [625, 426] width 374 height 14
copy label "[EMAIL_ADDRESS][DOMAIN_NAME]"
click at [654, 460] on input "Enter member team "[EMAIL_ADDRESS][DOMAIN_NAME]" to confirm this action" at bounding box center [744, 452] width 614 height 28
paste input "[EMAIL_ADDRESS][DOMAIN_NAME]"
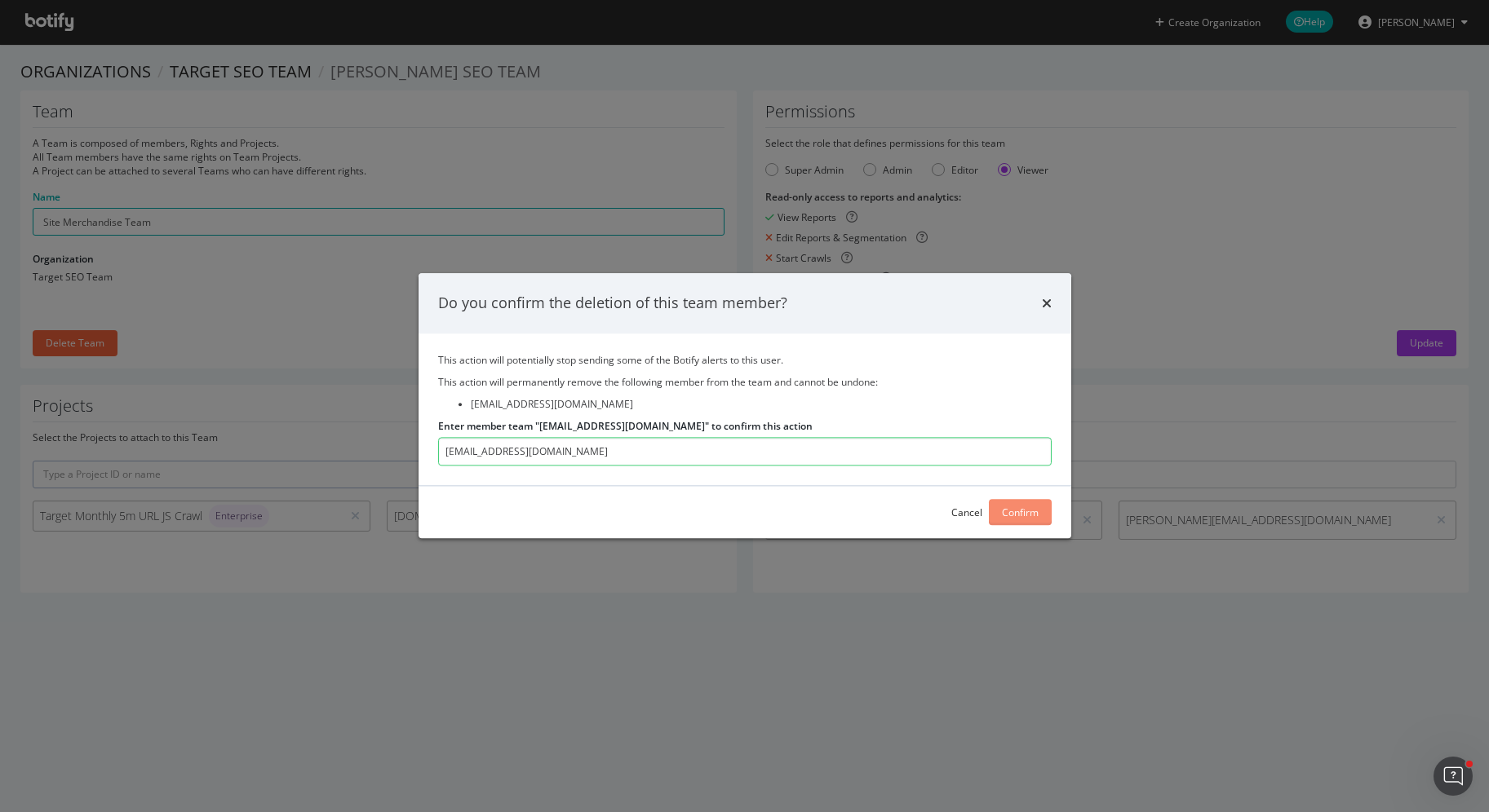
type input "[EMAIL_ADDRESS][DOMAIN_NAME]"
click at [1010, 506] on div "Confirm" at bounding box center [1020, 513] width 37 height 14
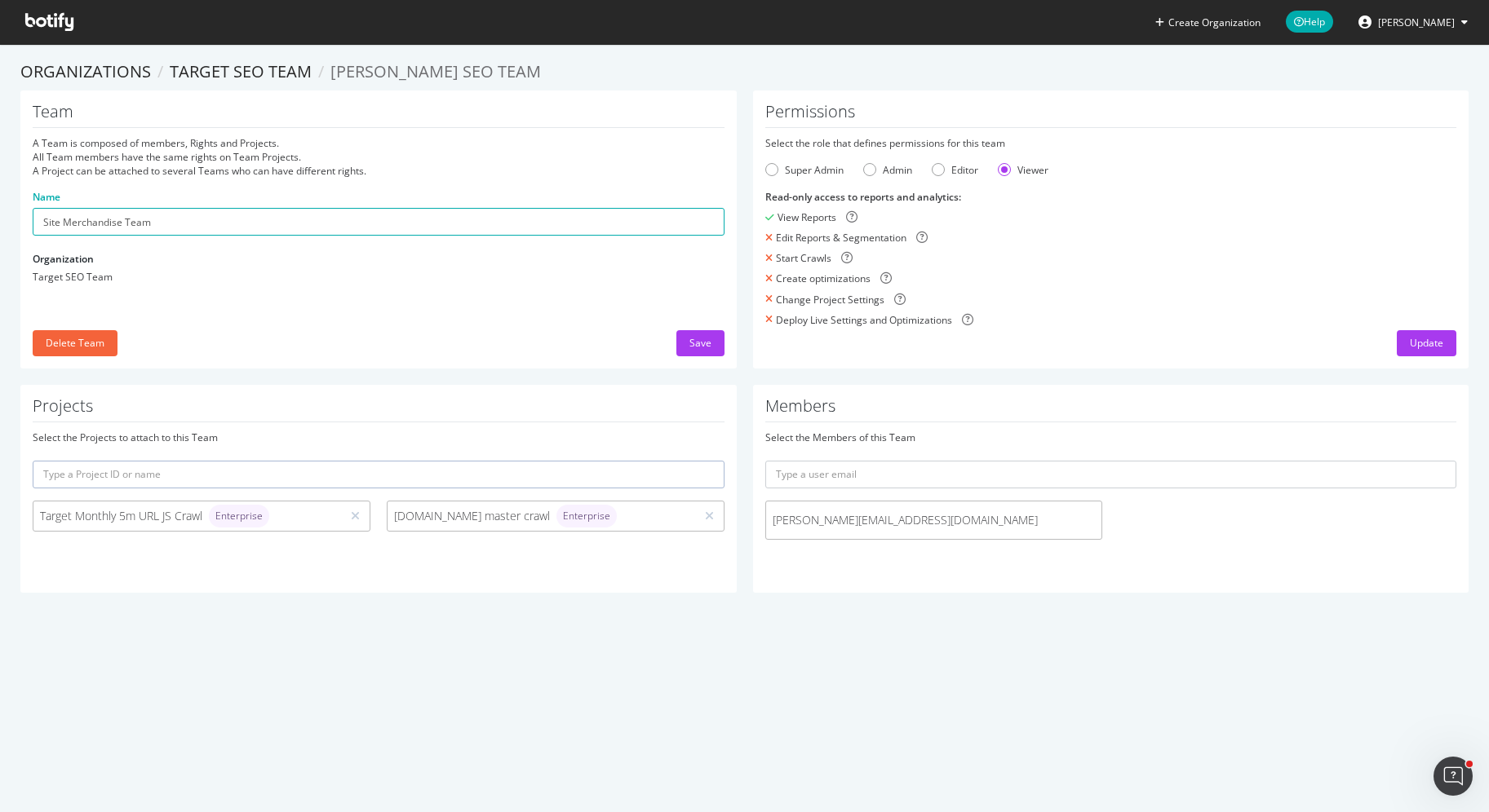
click at [1005, 509] on div "[PERSON_NAME][EMAIL_ADDRESS][DOMAIN_NAME]" at bounding box center [933, 520] width 338 height 39
click at [860, 515] on span "[PERSON_NAME][EMAIL_ADDRESS][DOMAIN_NAME]" at bounding box center [934, 520] width 323 height 16
click at [942, 520] on span "[PERSON_NAME][EMAIL_ADDRESS][DOMAIN_NAME]" at bounding box center [934, 520] width 323 height 16
click at [940, 520] on span "[PERSON_NAME][EMAIL_ADDRESS][DOMAIN_NAME]" at bounding box center [934, 520] width 323 height 16
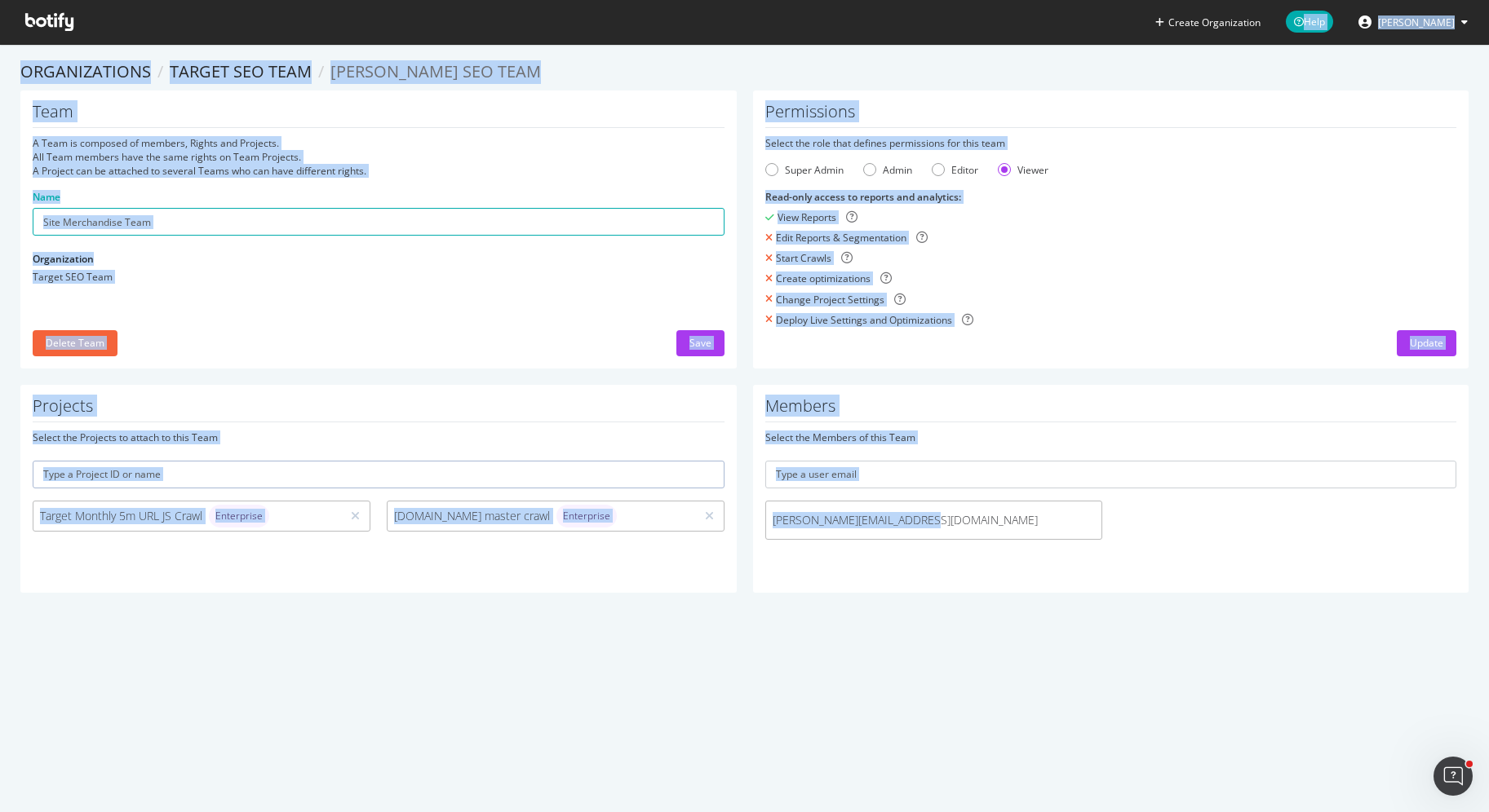
click at [937, 519] on span "[PERSON_NAME][EMAIL_ADDRESS][DOMAIN_NAME]" at bounding box center [934, 520] width 323 height 16
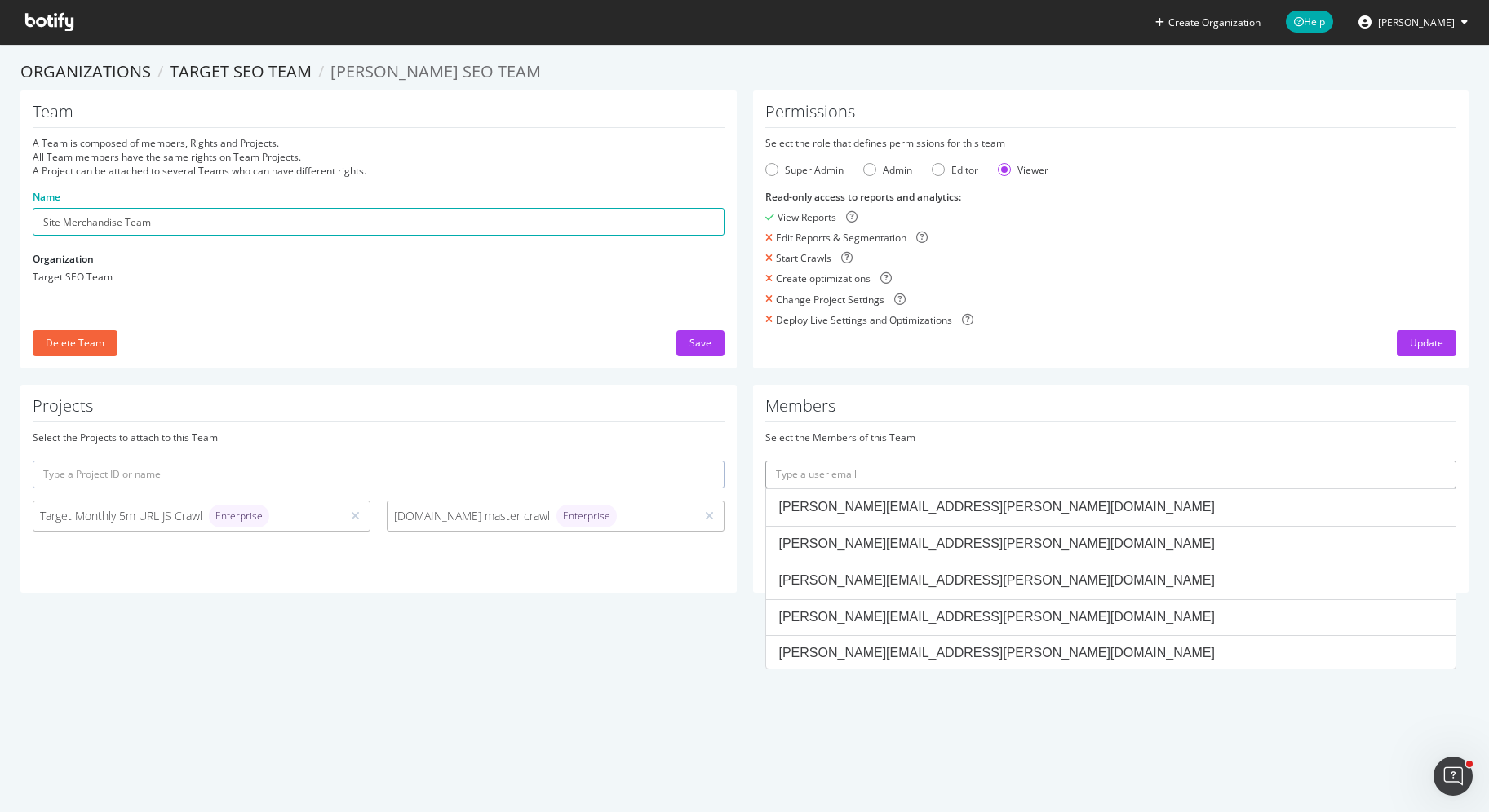
click at [947, 481] on input "text" at bounding box center [1111, 475] width 692 height 28
click at [987, 468] on input "text" at bounding box center [1111, 475] width 692 height 28
click at [985, 472] on input "text" at bounding box center [1111, 475] width 692 height 28
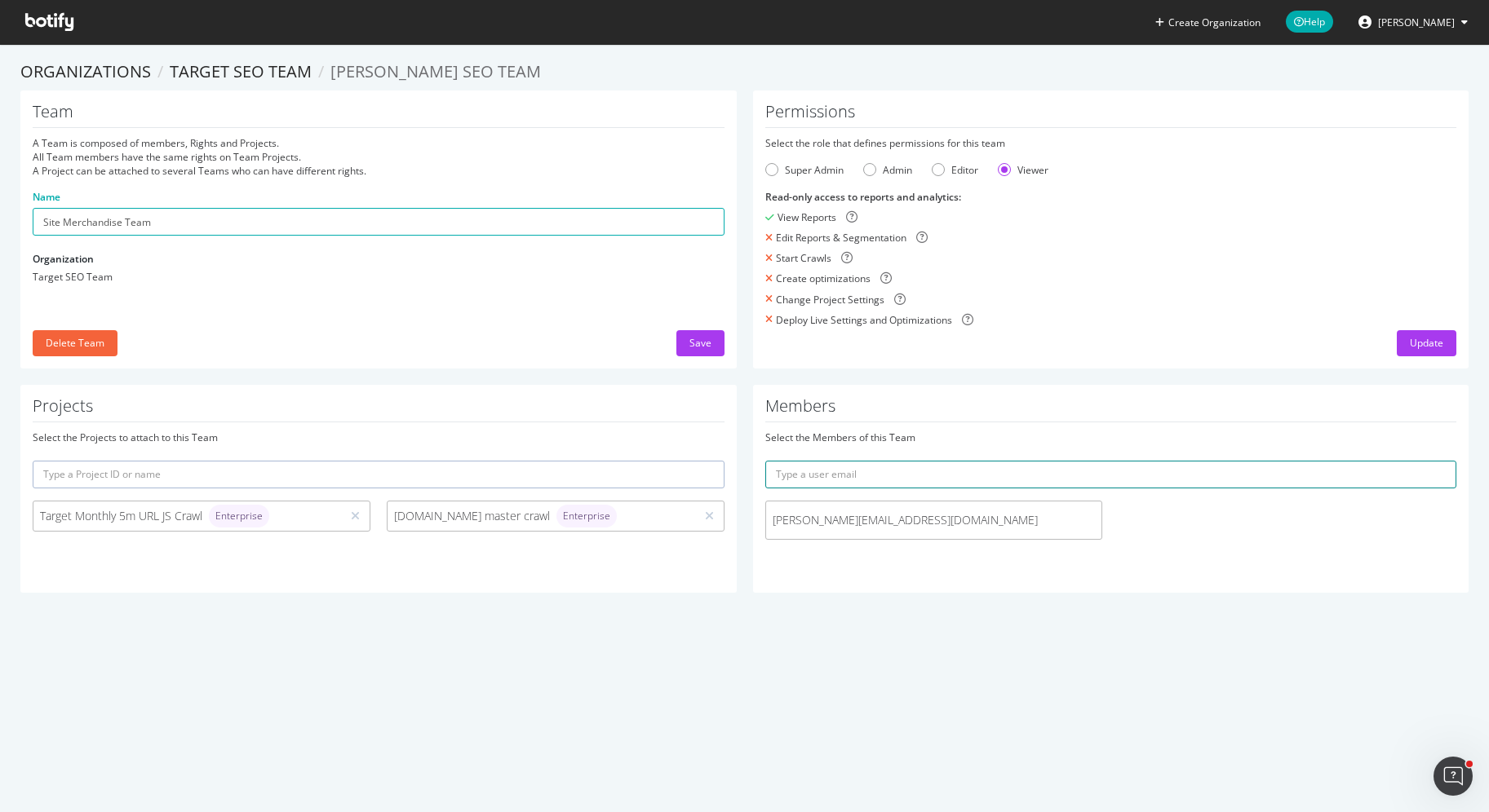
click at [875, 485] on input "text" at bounding box center [1111, 475] width 692 height 28
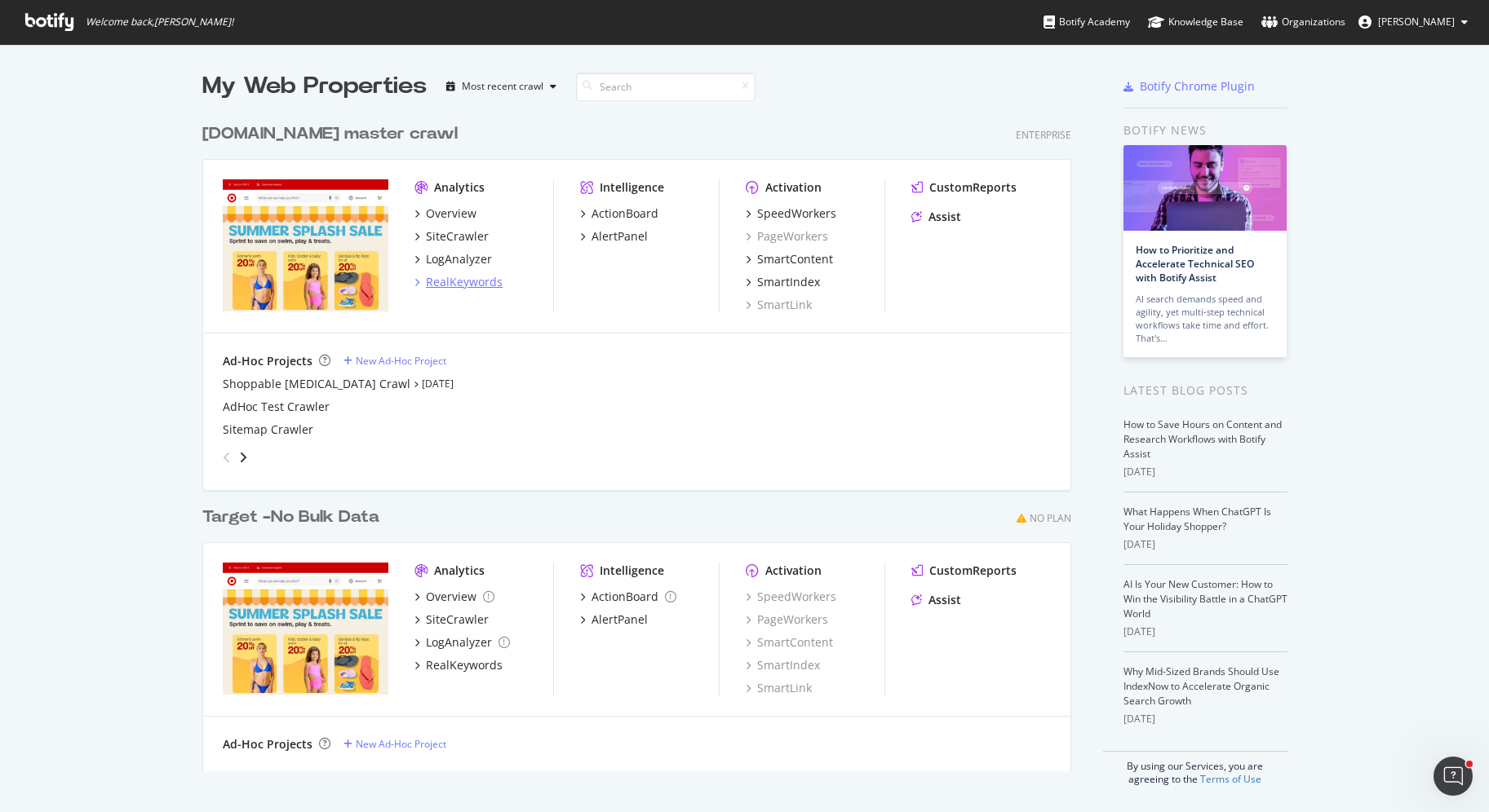
click at [476, 280] on div "RealKeywords" at bounding box center [464, 282] width 77 height 16
